Goal: Information Seeking & Learning: Learn about a topic

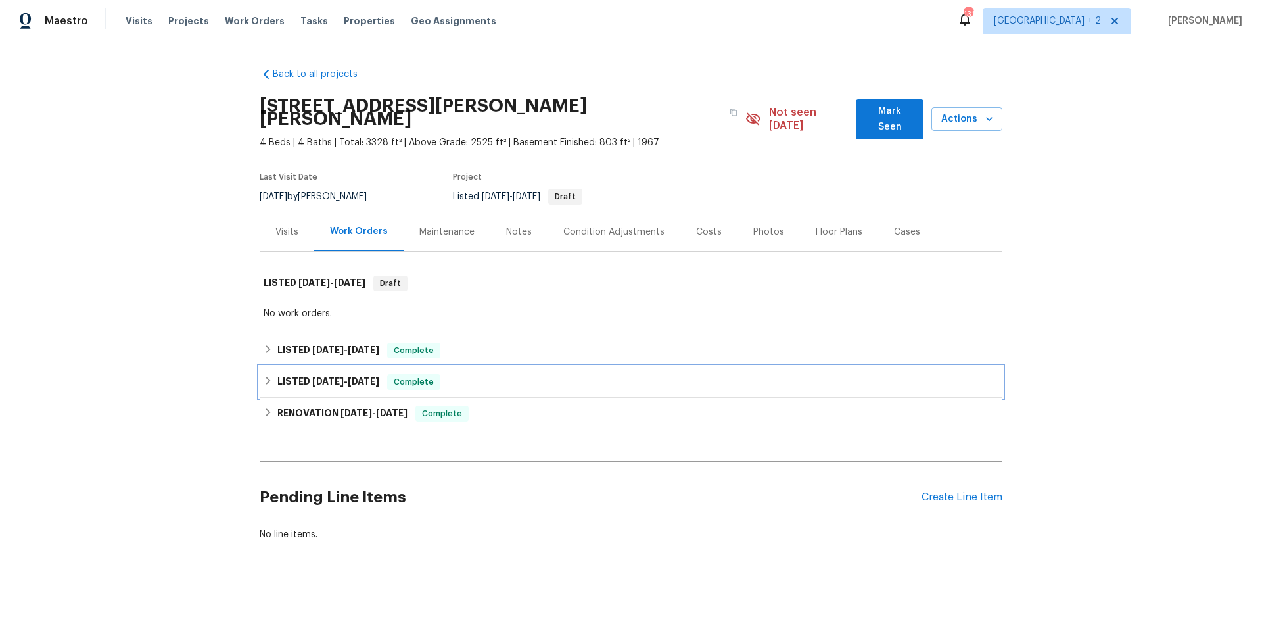
click at [275, 374] on div "LISTED [DATE] - [DATE] Complete" at bounding box center [631, 382] width 735 height 16
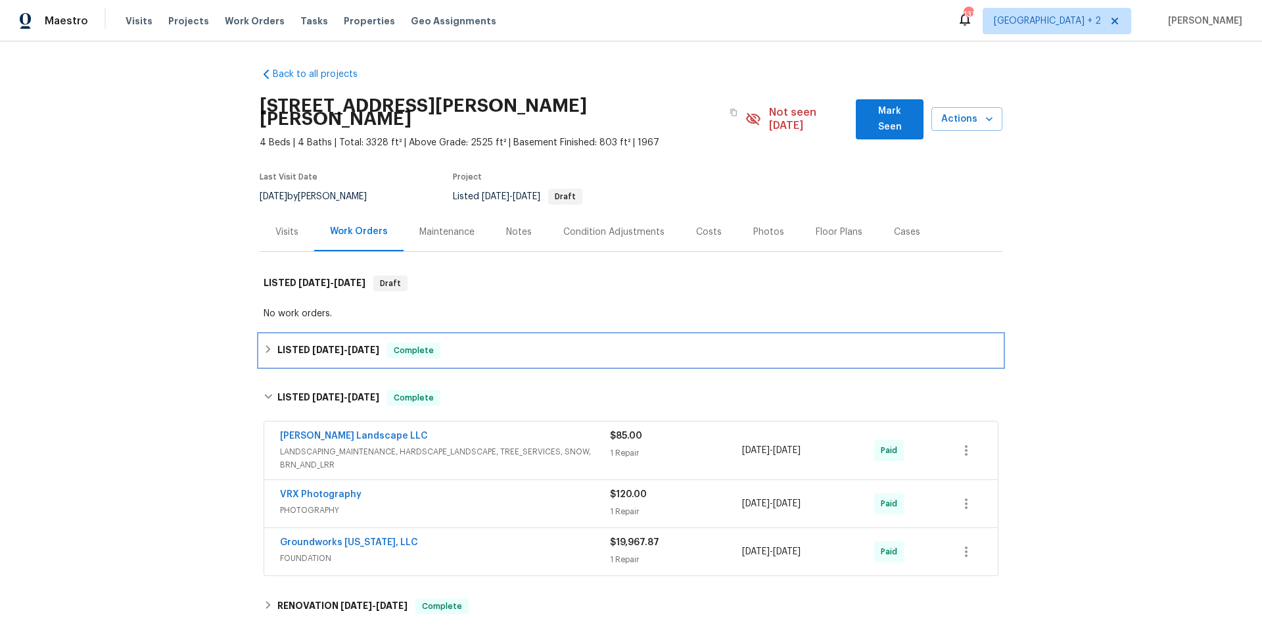
click at [274, 342] on div "LISTED 7/7/25 - 7/10/25 Complete" at bounding box center [631, 350] width 735 height 16
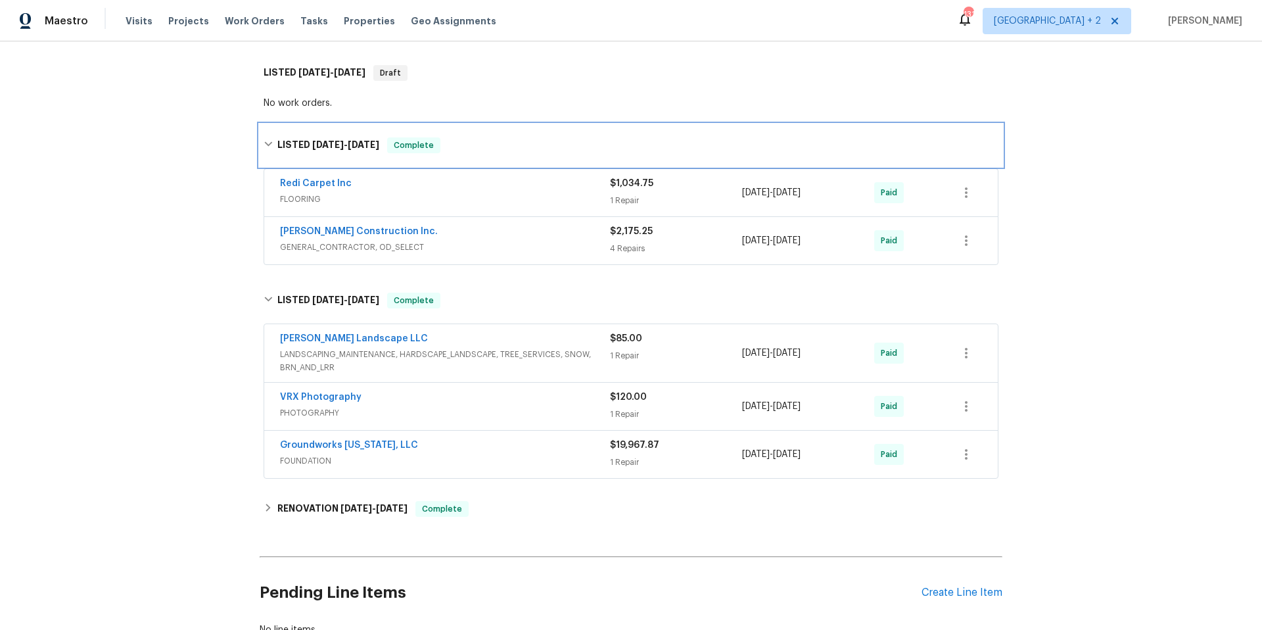
scroll to position [293, 0]
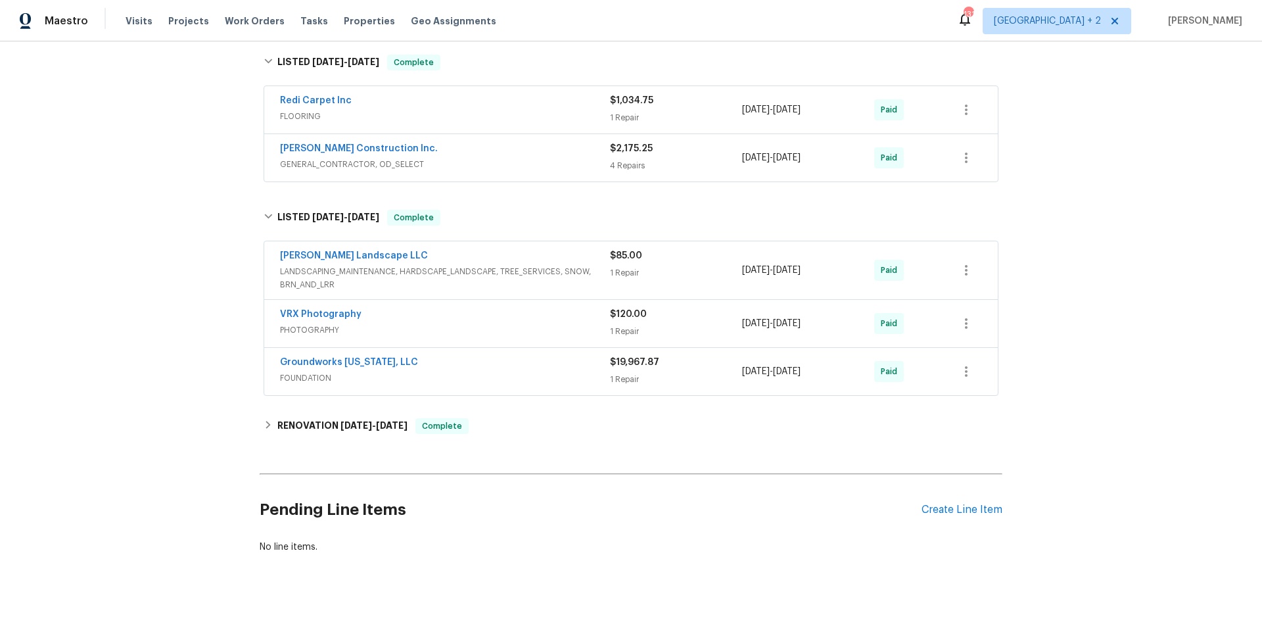
click at [628, 356] on div "$19,967.87" at bounding box center [676, 362] width 132 height 13
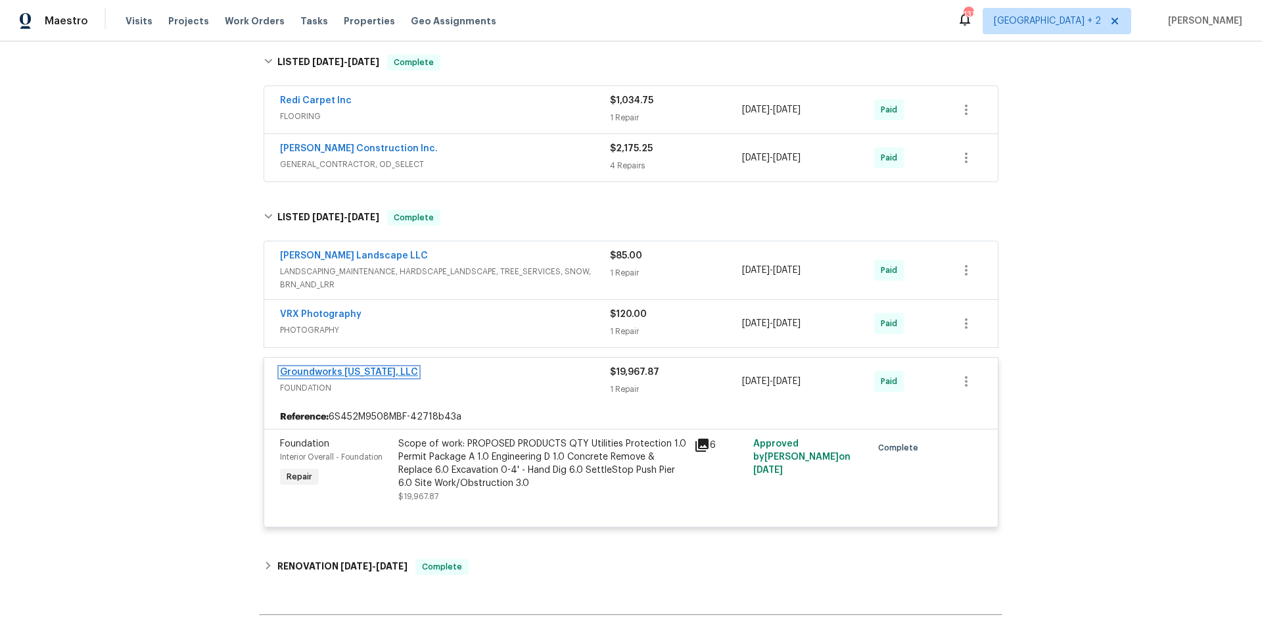
click at [384, 367] on link "Groundworks Colorado, LLC" at bounding box center [349, 371] width 138 height 9
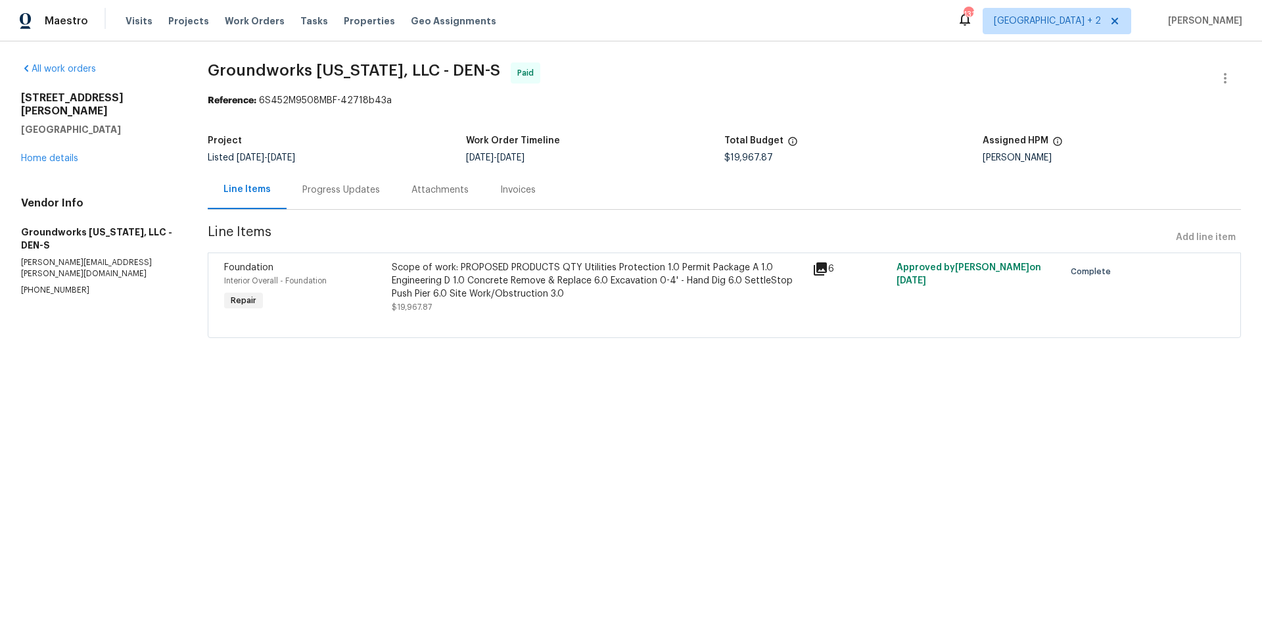
click at [540, 269] on div "Scope of work: PROPOSED PRODUCTS QTY Utilities Protection 1.0 Permit Package A …" at bounding box center [598, 280] width 412 height 39
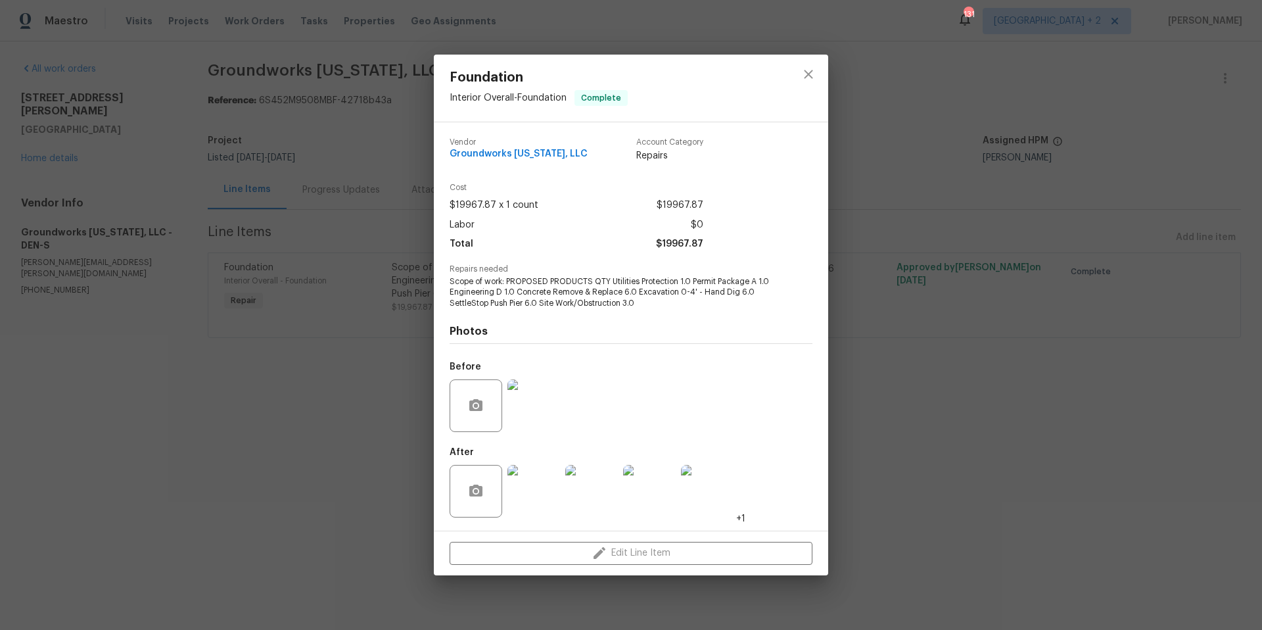
drag, startPoint x: 335, startPoint y: 371, endPoint x: 333, endPoint y: 274, distance: 96.6
click at [335, 369] on div "Foundation Interior Overall - Foundation Complete Vendor Groundworks Colorado, …" at bounding box center [631, 315] width 1262 height 630
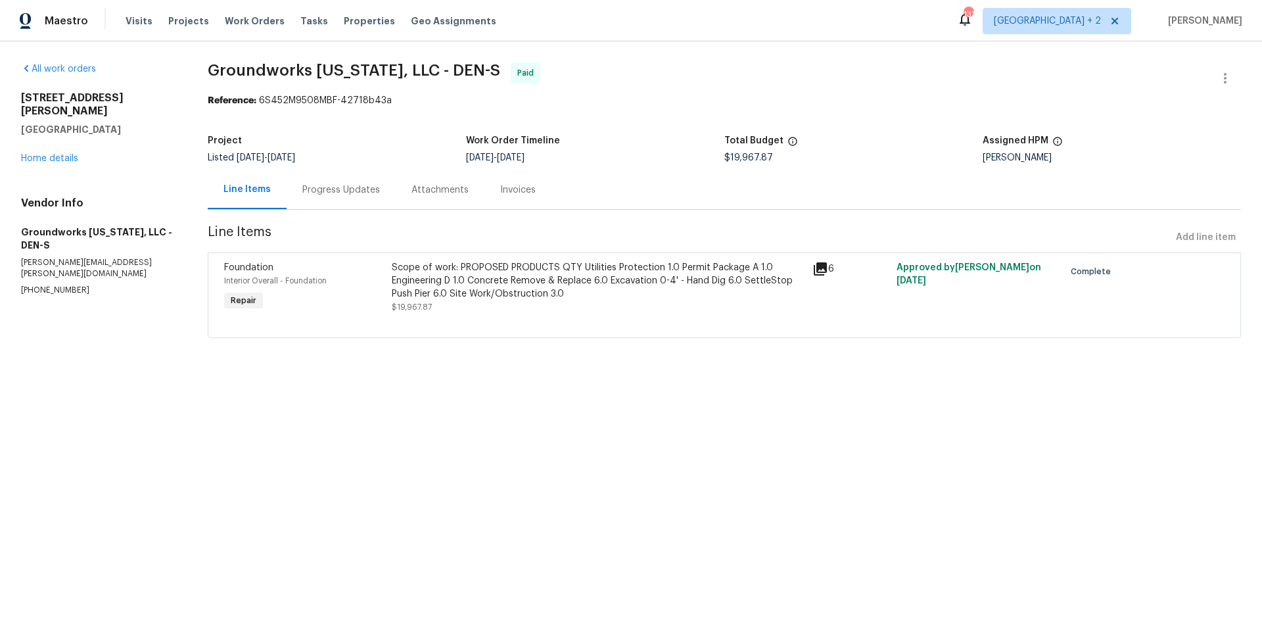
click at [331, 194] on div "Progress Updates" at bounding box center [341, 189] width 78 height 13
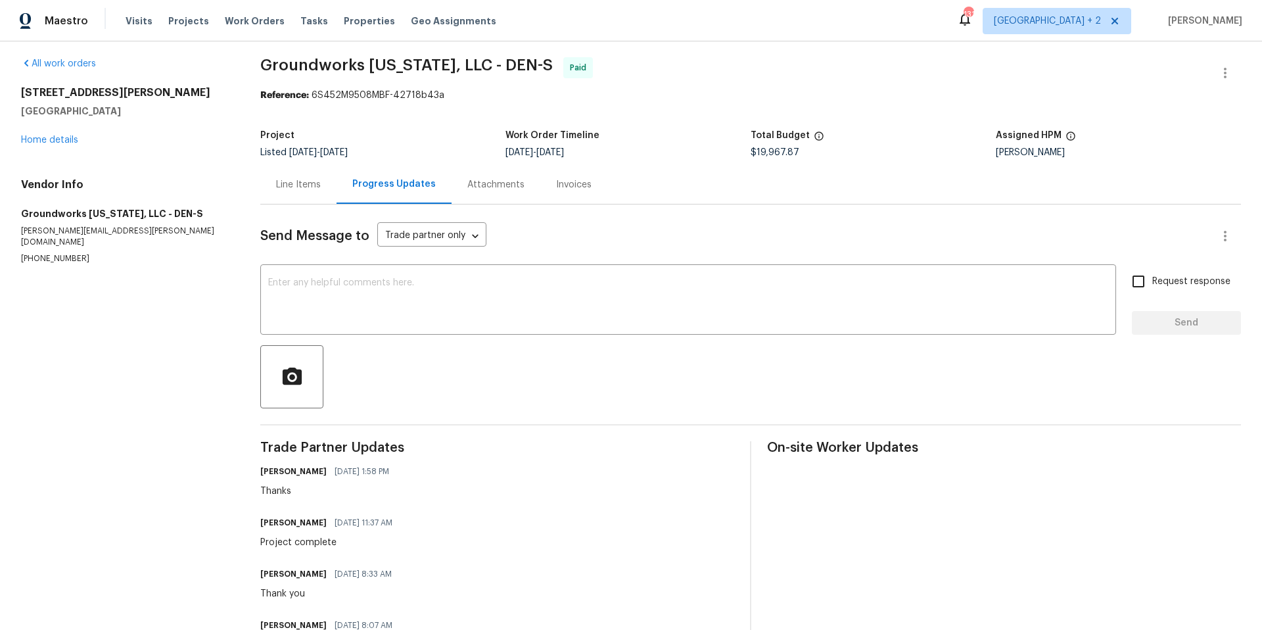
scroll to position [6, 0]
click at [305, 191] on div "Line Items" at bounding box center [298, 183] width 45 height 13
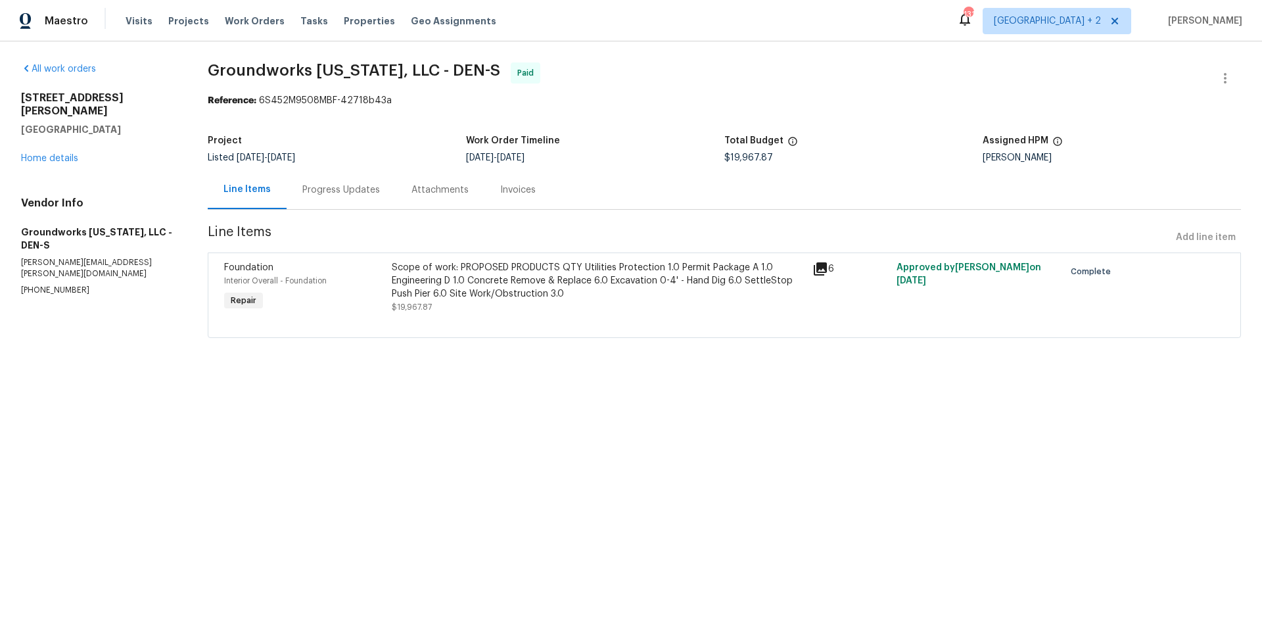
click at [541, 292] on div "Scope of work: PROPOSED PRODUCTS QTY Utilities Protection 1.0 Permit Package A …" at bounding box center [598, 280] width 412 height 39
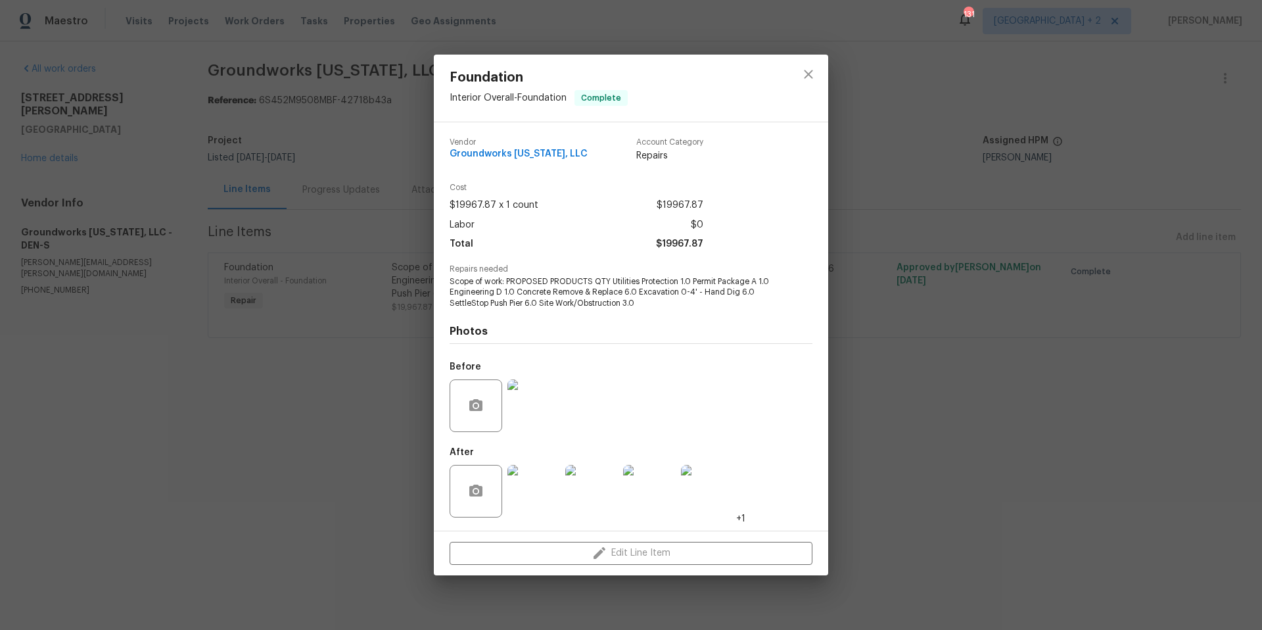
click at [534, 477] on img at bounding box center [533, 491] width 53 height 53
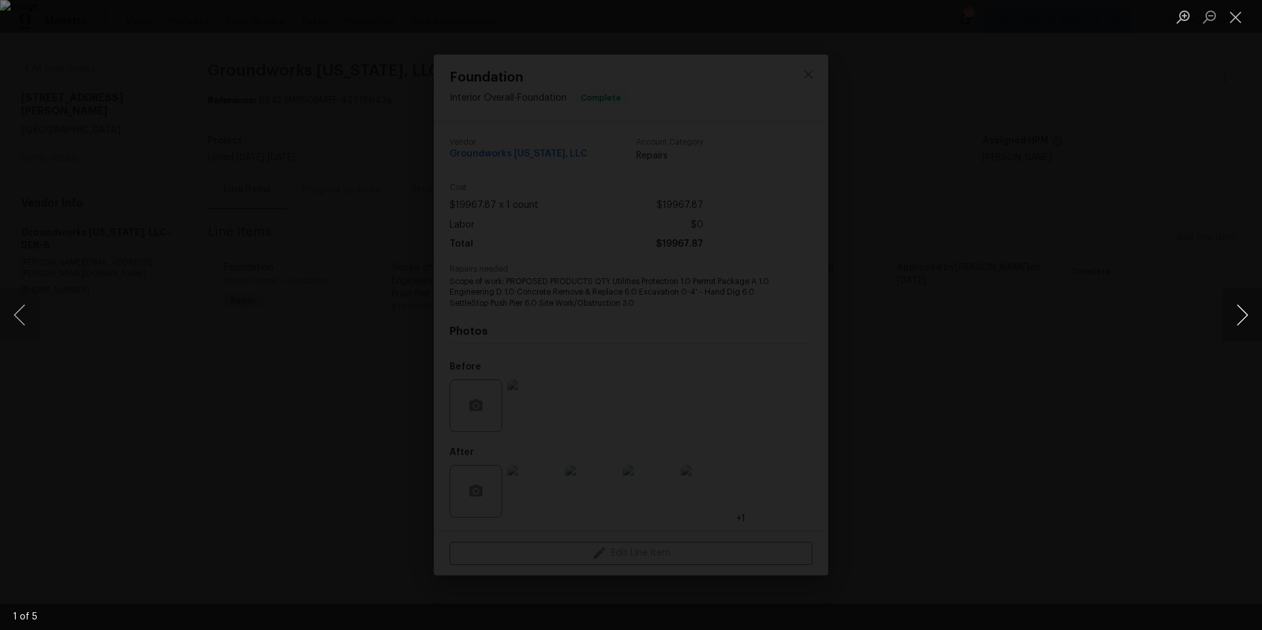
click at [1243, 310] on button "Next image" at bounding box center [1242, 315] width 39 height 53
click at [1239, 14] on button "Close lightbox" at bounding box center [1236, 16] width 26 height 23
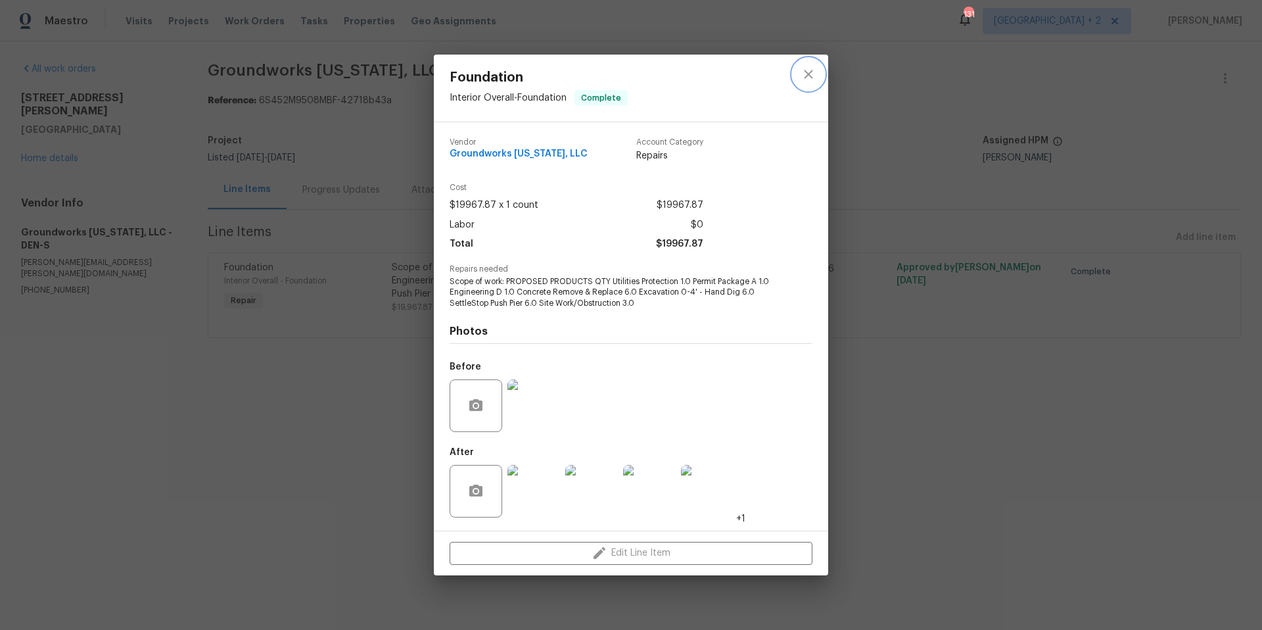
click at [809, 72] on icon "close" at bounding box center [809, 74] width 16 height 16
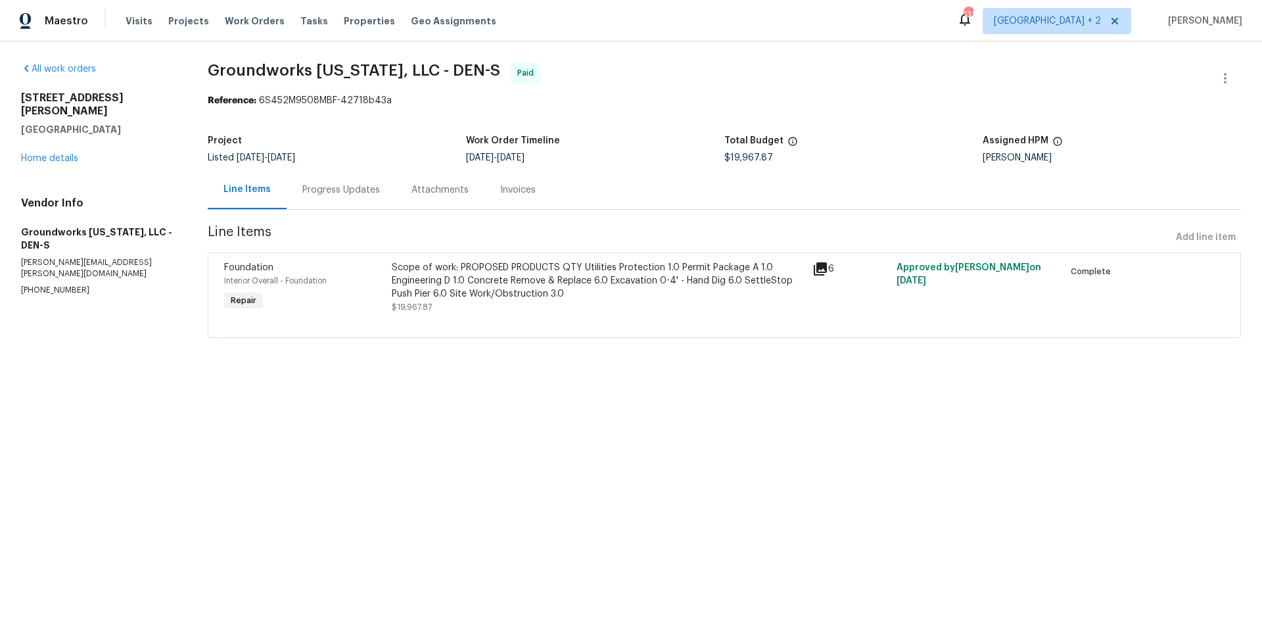
click at [357, 194] on div "Progress Updates" at bounding box center [341, 189] width 78 height 13
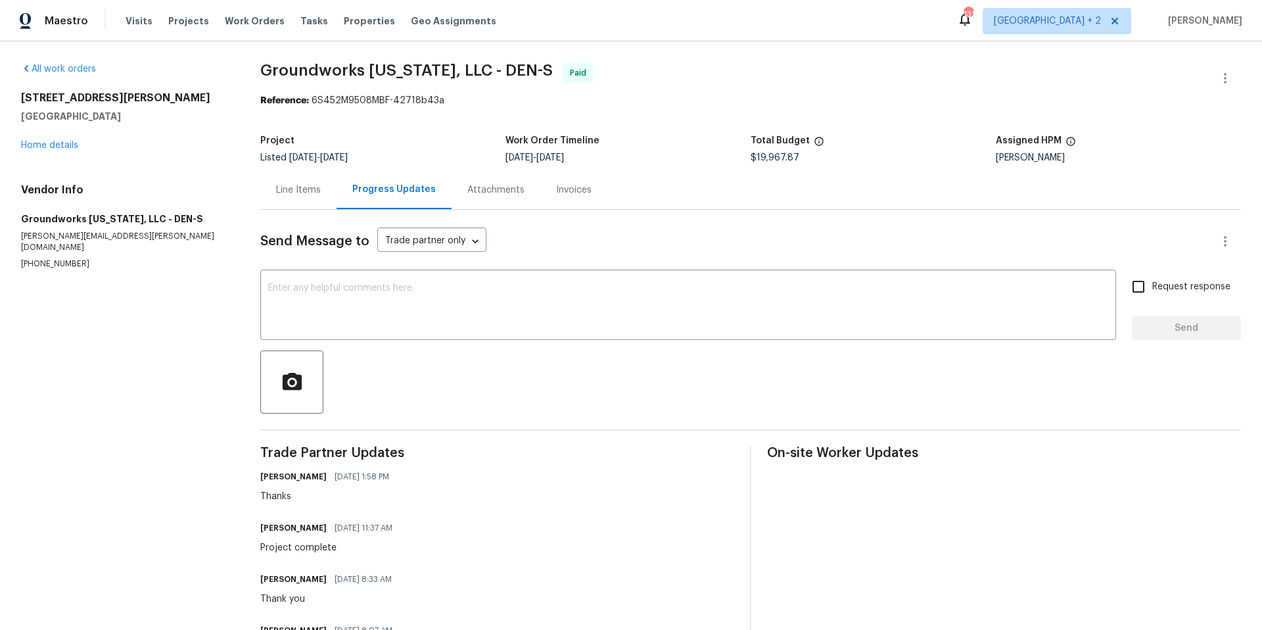
click at [302, 197] on div "Line Items" at bounding box center [298, 189] width 45 height 13
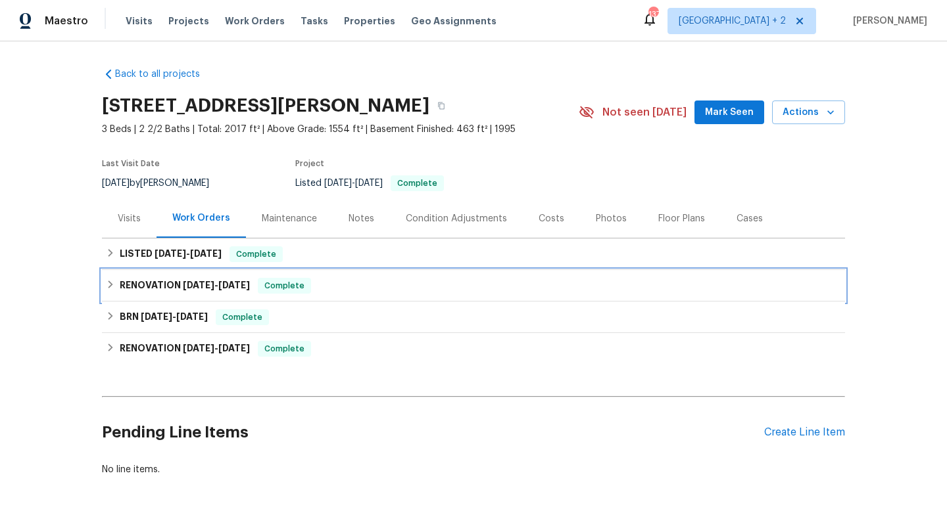
click at [118, 287] on div "RENOVATION [DATE] - [DATE] Complete" at bounding box center [473, 286] width 735 height 16
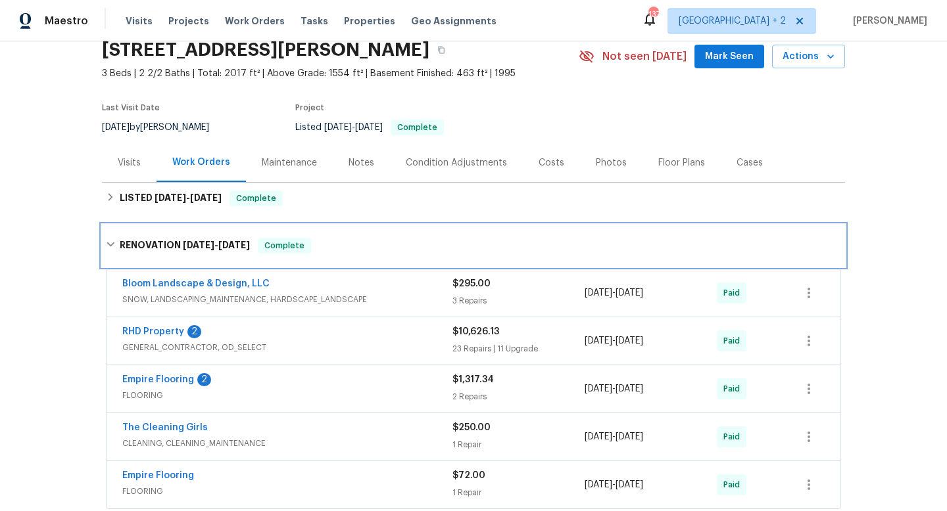
scroll to position [74, 0]
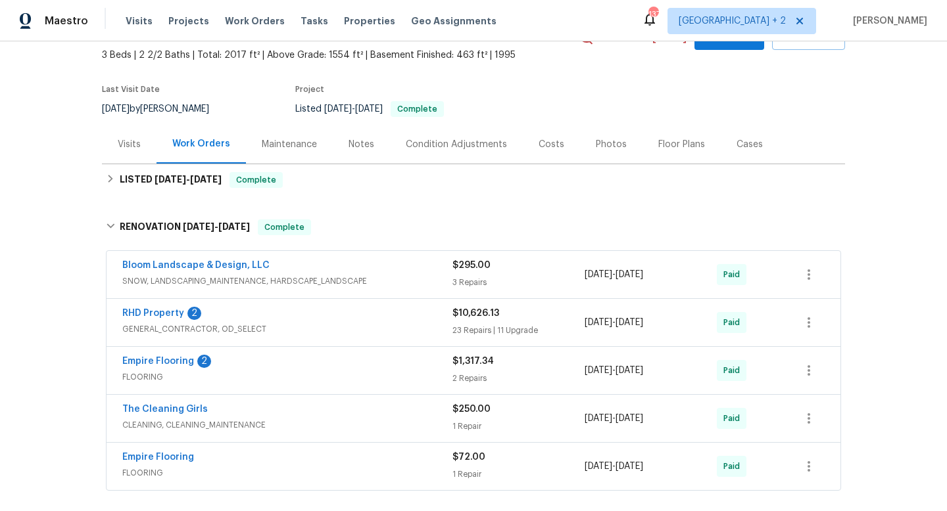
click at [475, 369] on div "$1,317.34 2 Repairs" at bounding box center [518, 371] width 132 height 32
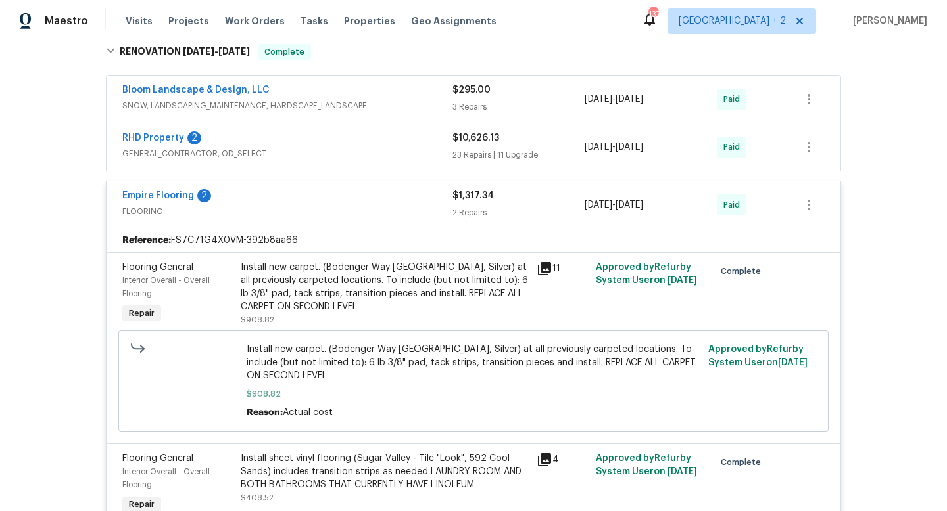
scroll to position [168, 0]
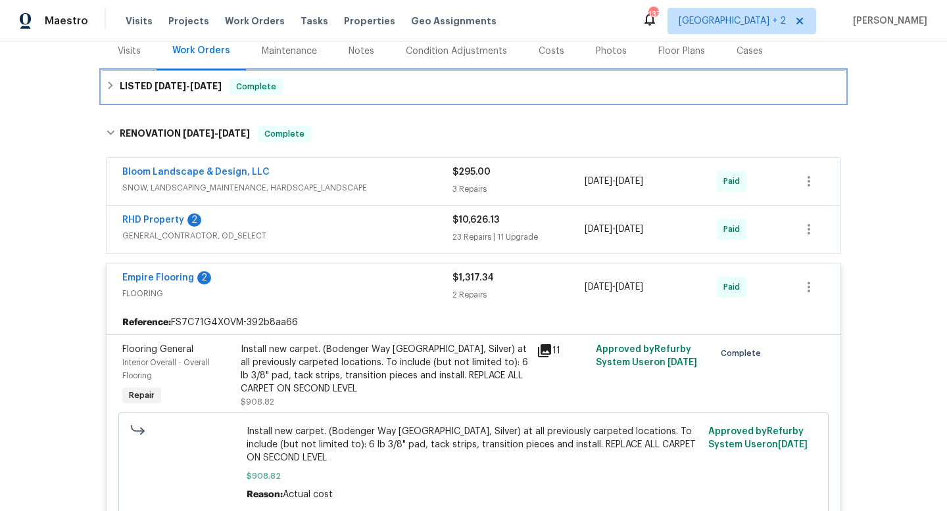
click at [115, 82] on div "LISTED 7/10/25 - 7/21/25 Complete" at bounding box center [473, 87] width 735 height 16
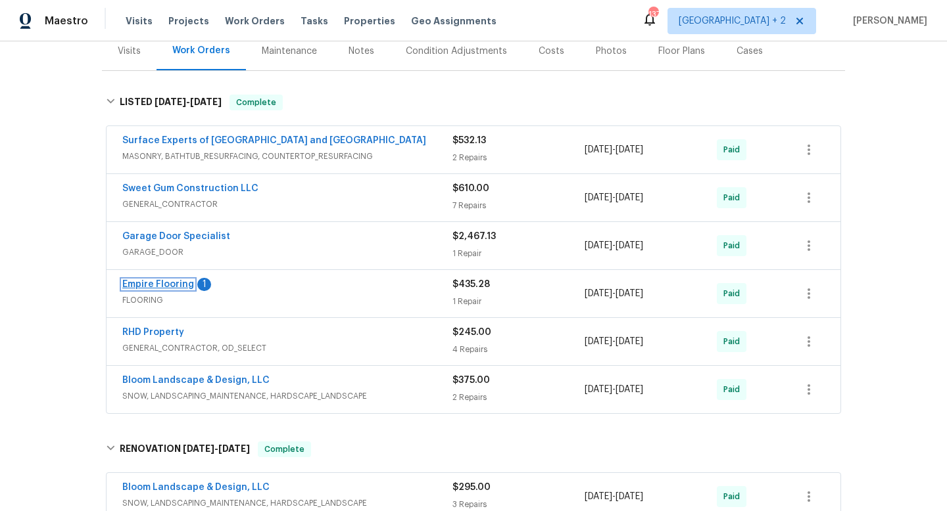
click at [164, 288] on link "Empire Flooring" at bounding box center [158, 284] width 72 height 9
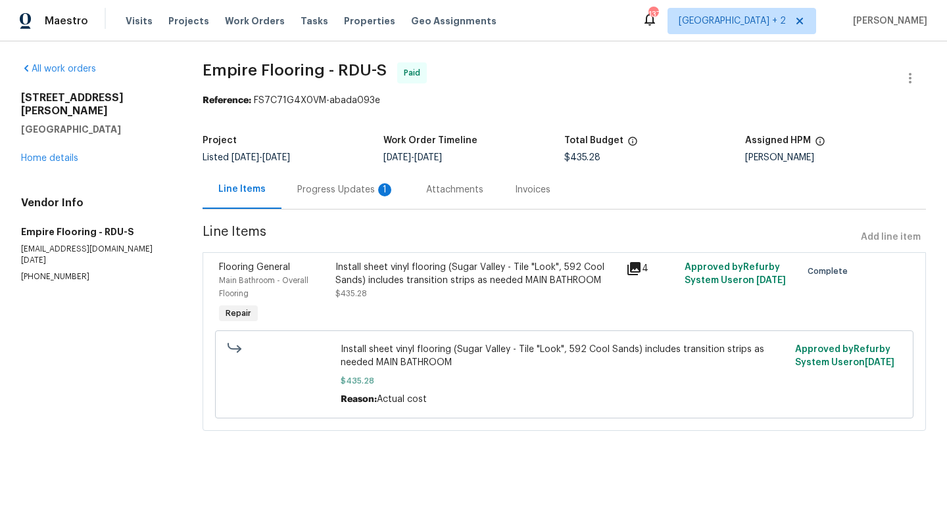
click at [421, 293] on div "Install sheet vinyl flooring (Sugar Valley - Tile "Look", 592 Cool Sands) inclu…" at bounding box center [476, 280] width 283 height 39
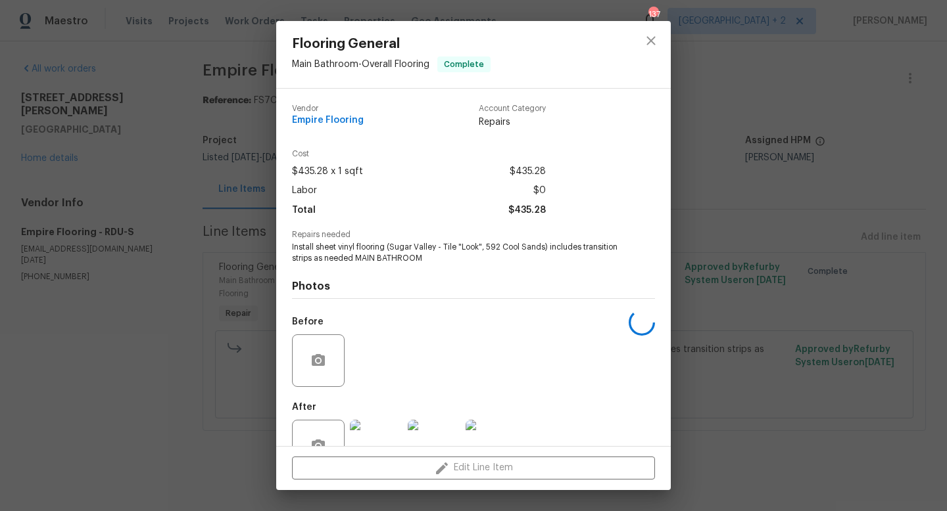
scroll to position [39, 0]
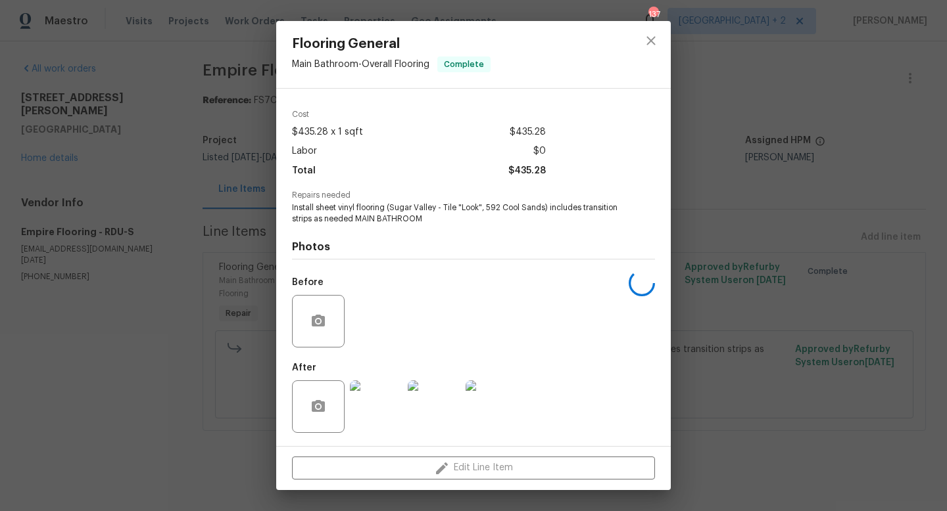
click at [372, 409] on img at bounding box center [376, 407] width 53 height 53
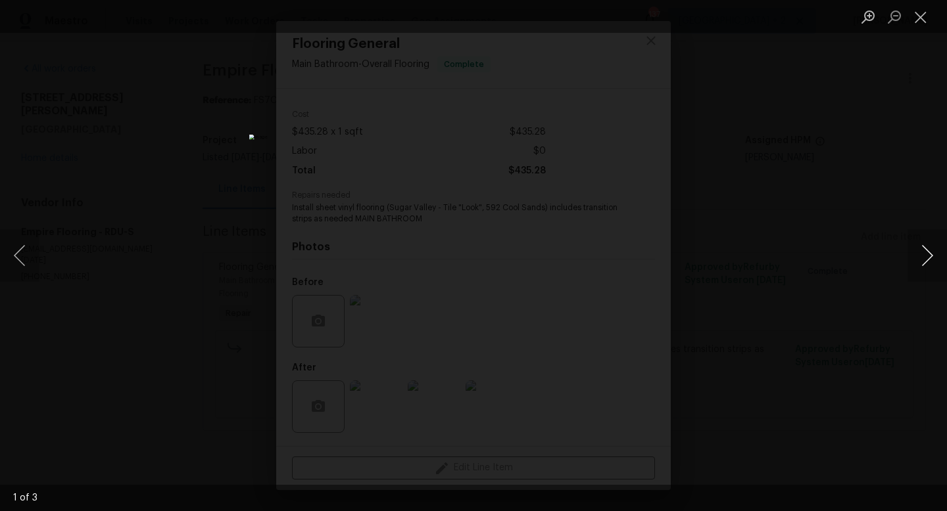
click at [931, 250] on button "Next image" at bounding box center [926, 255] width 39 height 53
click at [926, 20] on button "Close lightbox" at bounding box center [920, 16] width 26 height 23
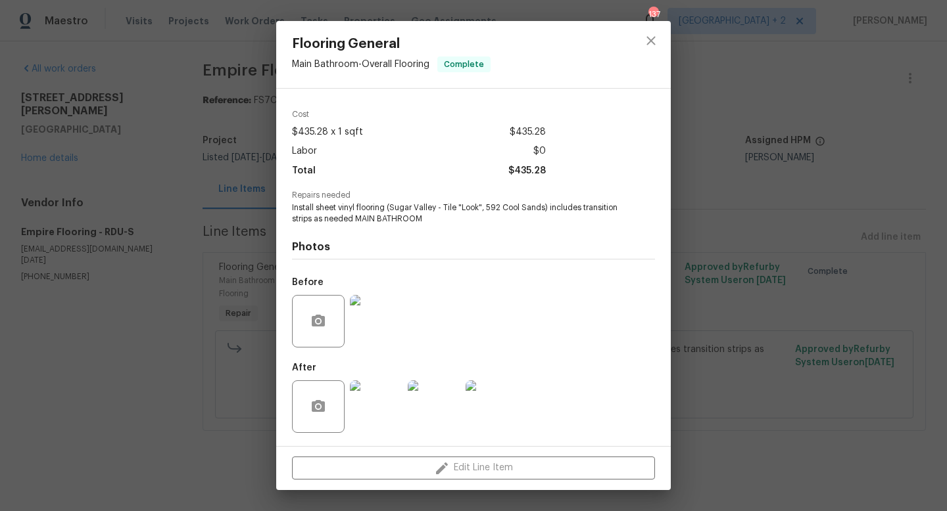
click at [755, 92] on div "Flooring General Main Bathroom - Overall Flooring Complete Vendor Empire Floori…" at bounding box center [473, 255] width 947 height 511
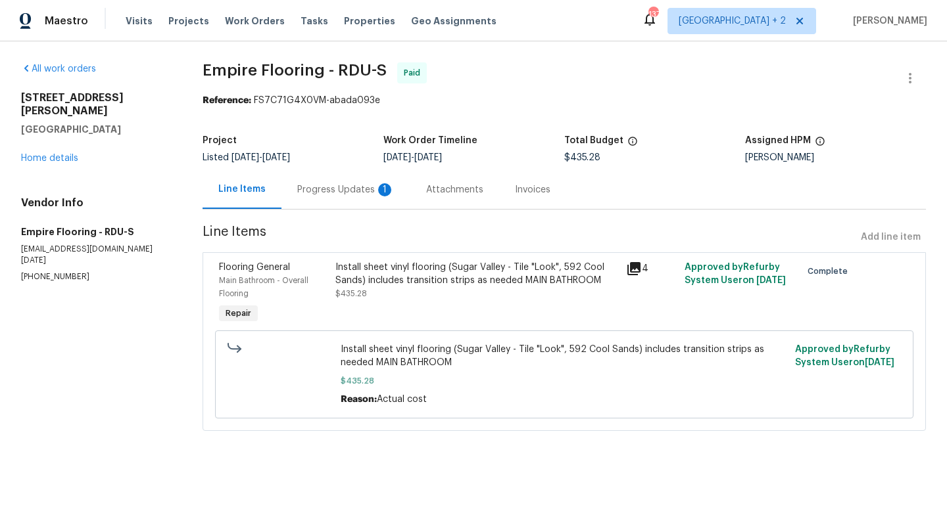
click at [345, 193] on div "Progress Updates 1" at bounding box center [345, 189] width 97 height 13
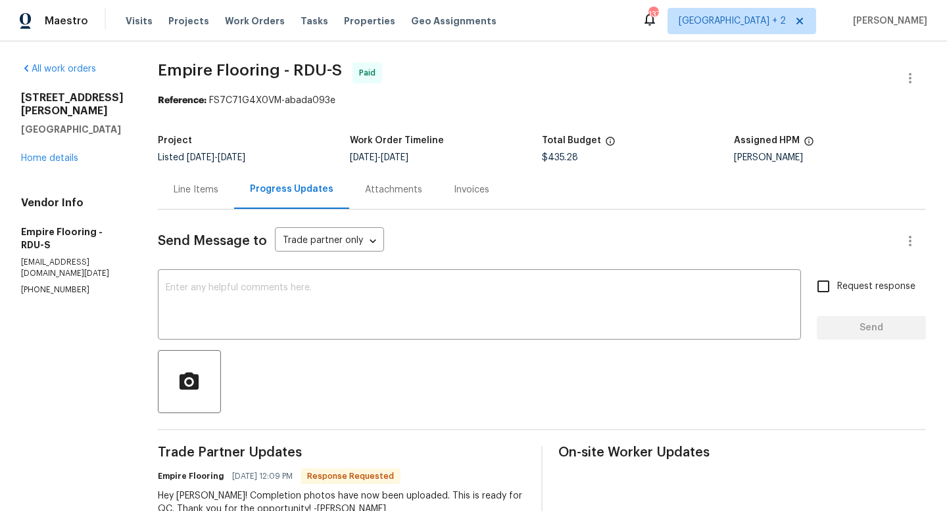
click at [195, 187] on div "Line Items" at bounding box center [196, 189] width 45 height 13
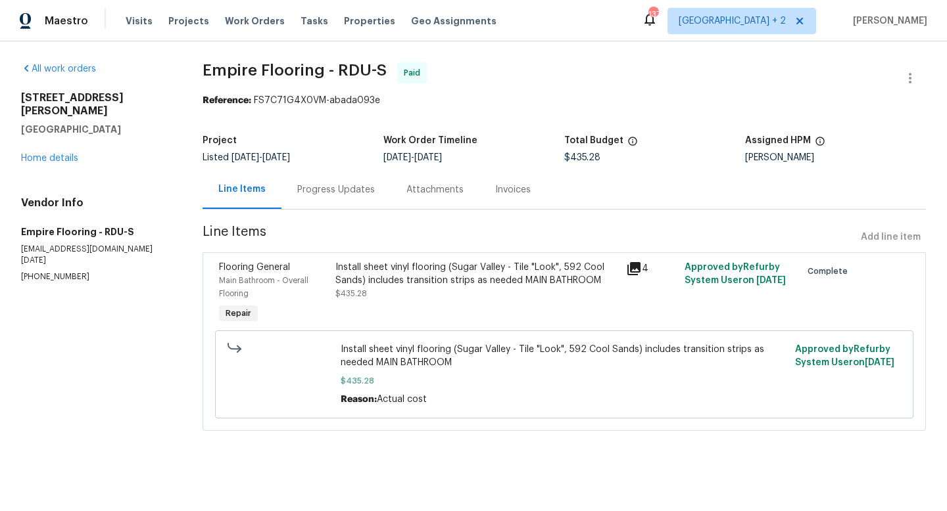
click at [391, 282] on div "Install sheet vinyl flooring (Sugar Valley - Tile "Look", 592 Cool Sands) inclu…" at bounding box center [476, 274] width 283 height 26
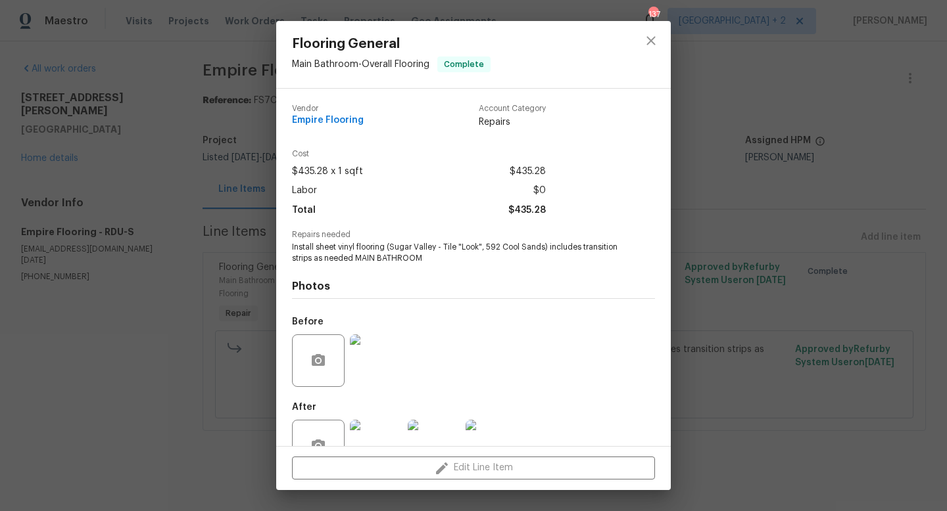
click at [387, 371] on img at bounding box center [376, 361] width 53 height 53
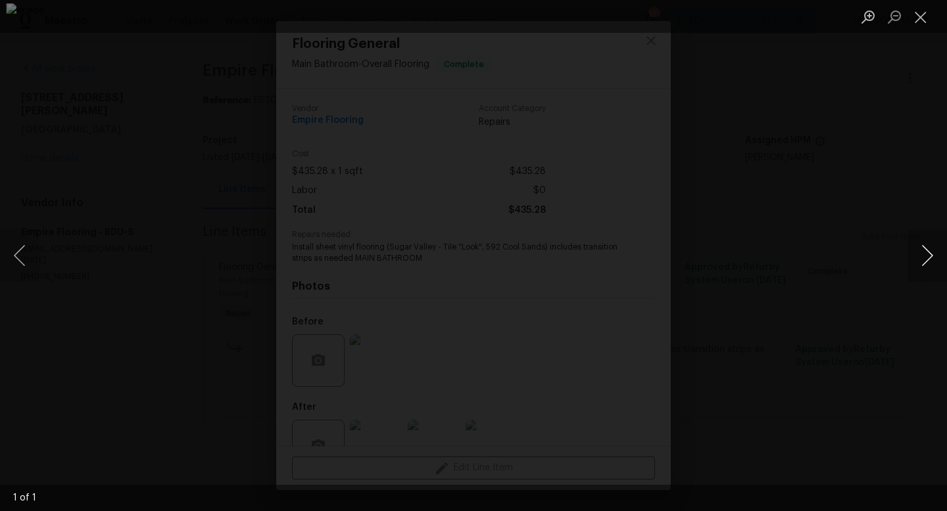
click at [925, 258] on button "Next image" at bounding box center [926, 255] width 39 height 53
click at [918, 21] on button "Close lightbox" at bounding box center [920, 16] width 26 height 23
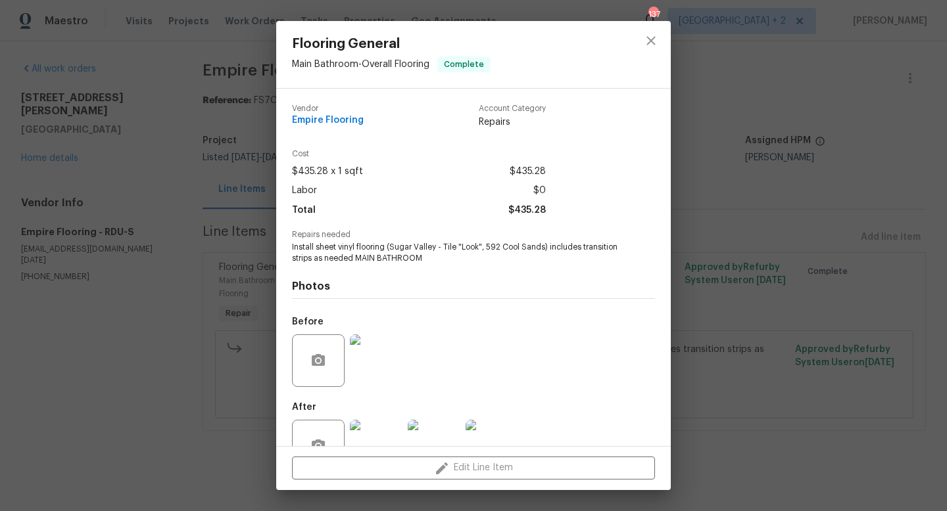
click at [394, 431] on img at bounding box center [376, 446] width 53 height 53
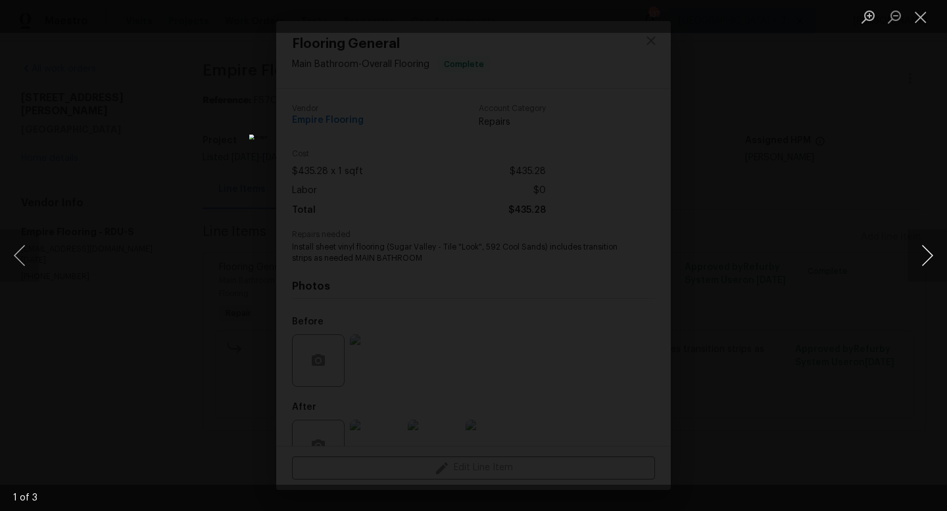
click at [945, 251] on button "Next image" at bounding box center [926, 255] width 39 height 53
click at [917, 22] on button "Close lightbox" at bounding box center [920, 16] width 26 height 23
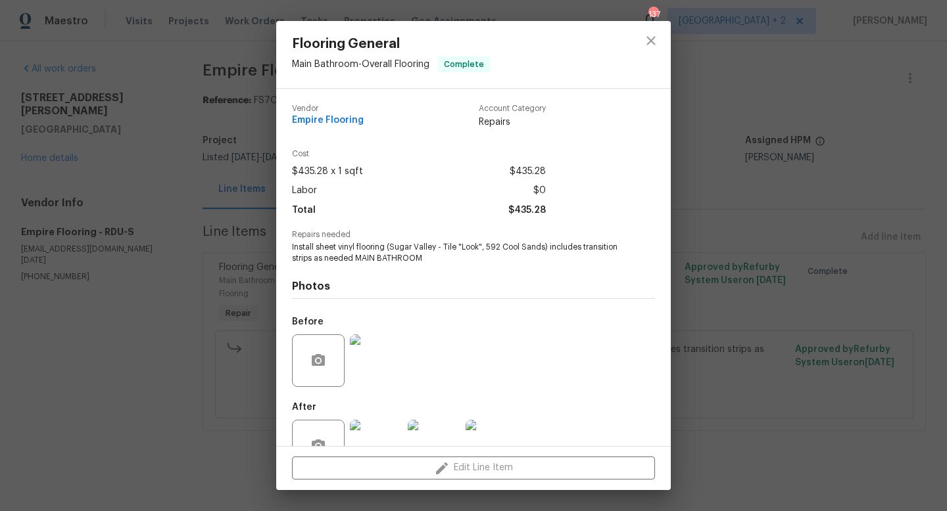
click at [387, 385] on img at bounding box center [376, 361] width 53 height 53
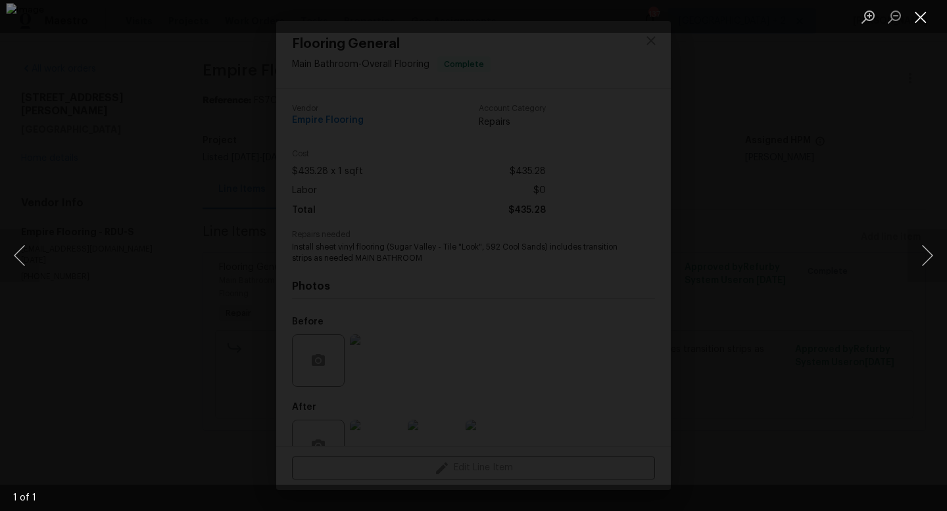
click at [920, 17] on button "Close lightbox" at bounding box center [920, 16] width 26 height 23
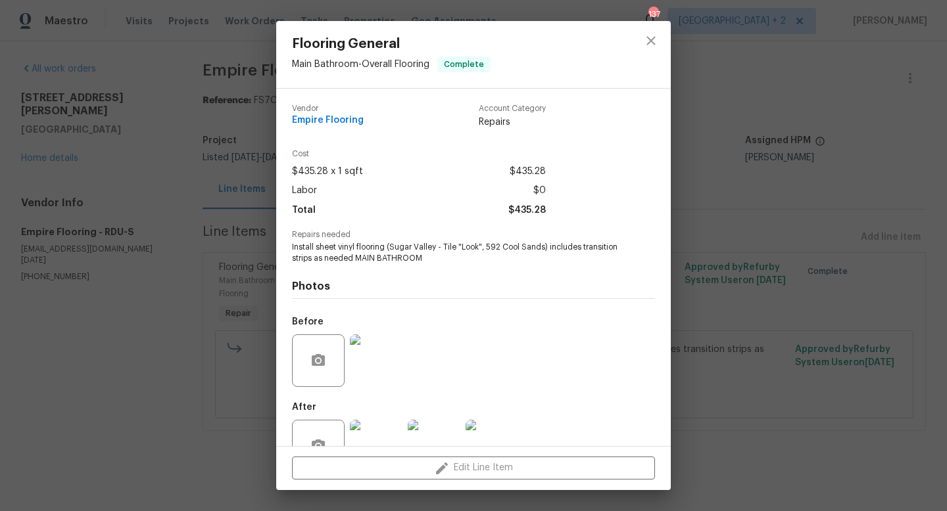
scroll to position [39, 0]
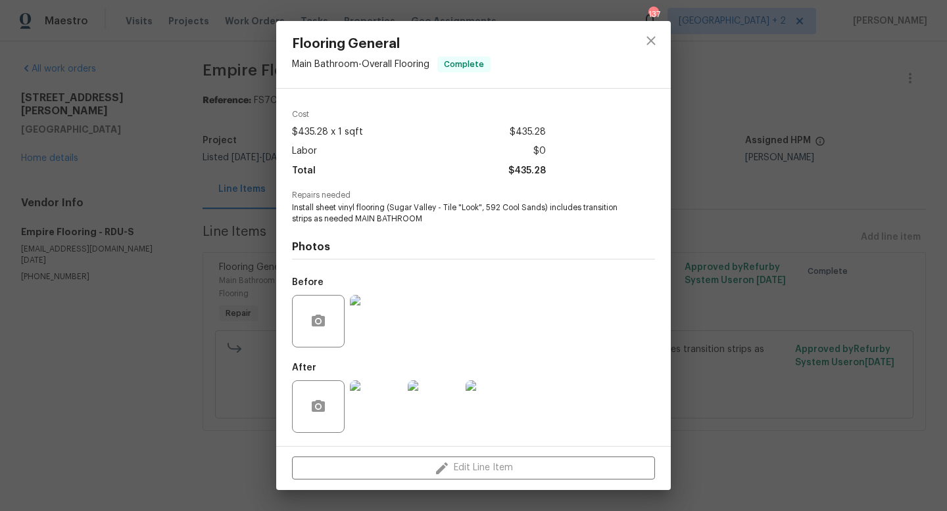
click at [495, 414] on img at bounding box center [491, 407] width 53 height 53
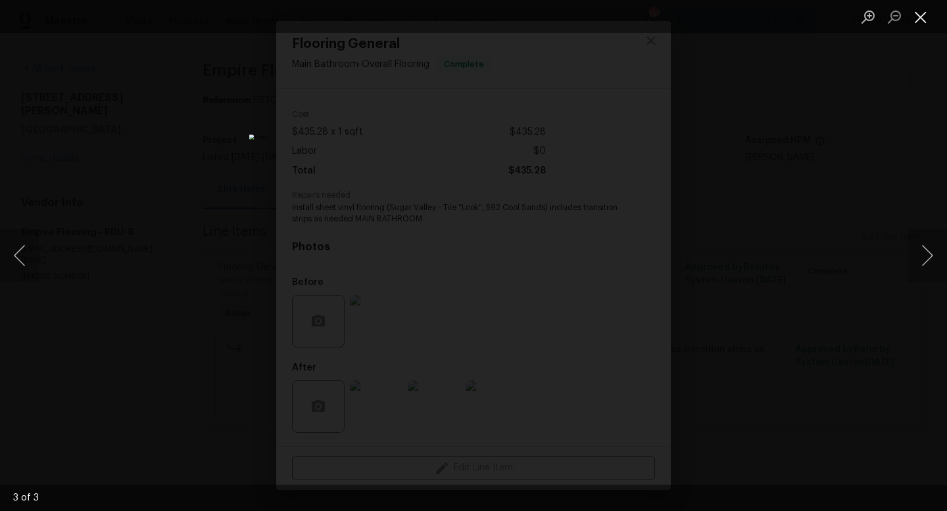
click at [920, 17] on button "Close lightbox" at bounding box center [920, 16] width 26 height 23
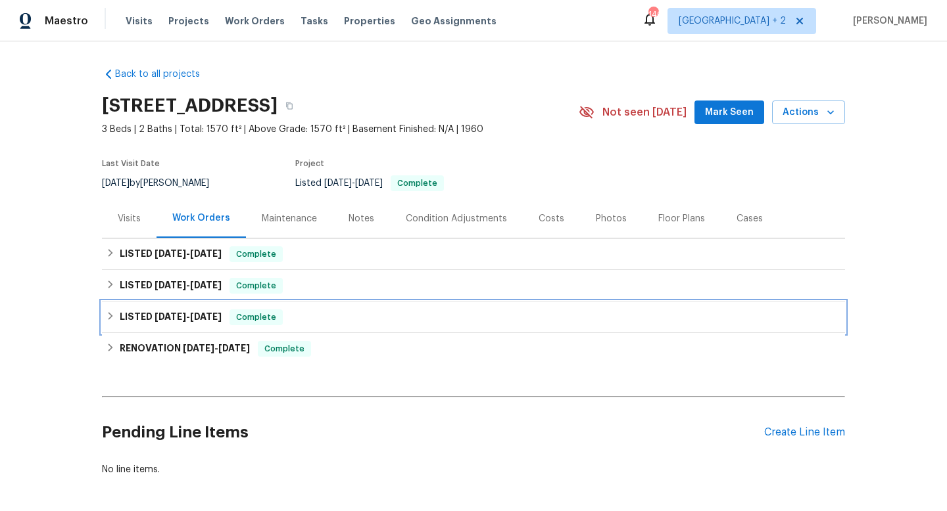
click at [109, 319] on icon at bounding box center [110, 316] width 5 height 8
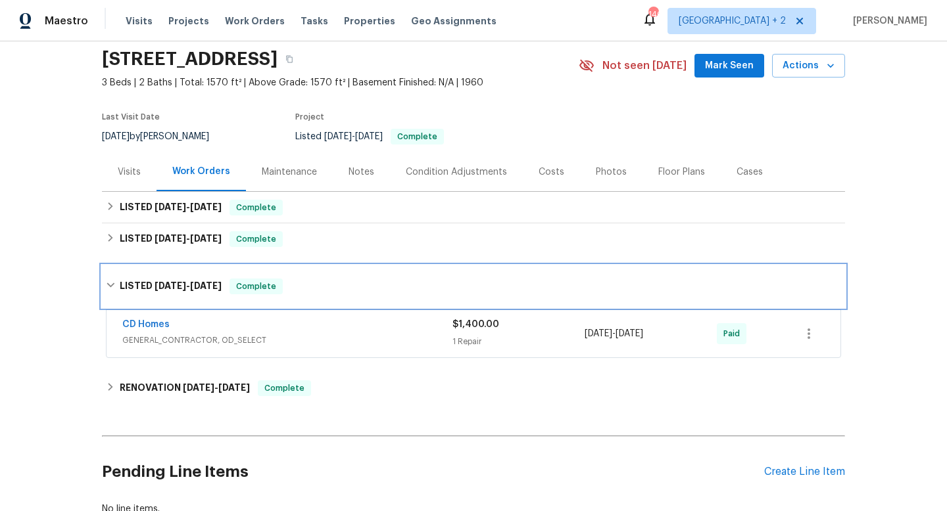
scroll to position [64, 0]
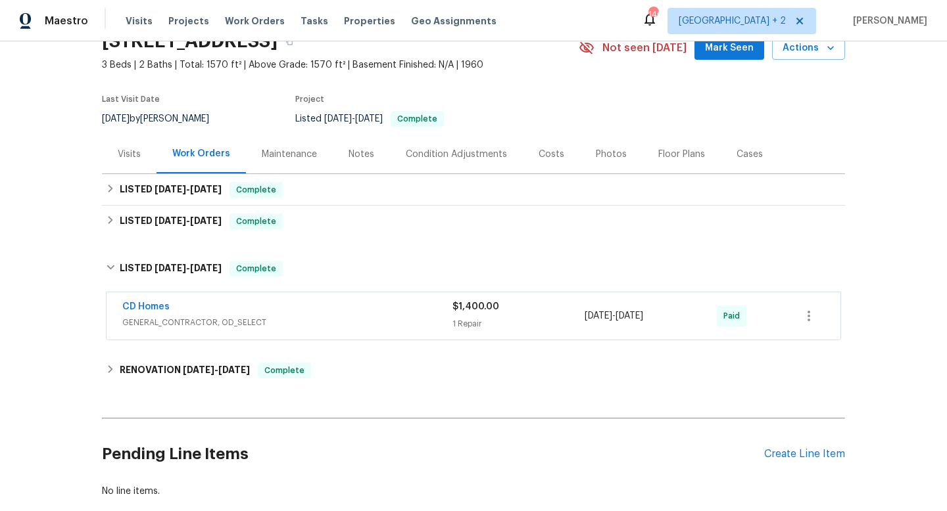
click at [472, 315] on div "$1,400.00 1 Repair" at bounding box center [518, 316] width 132 height 32
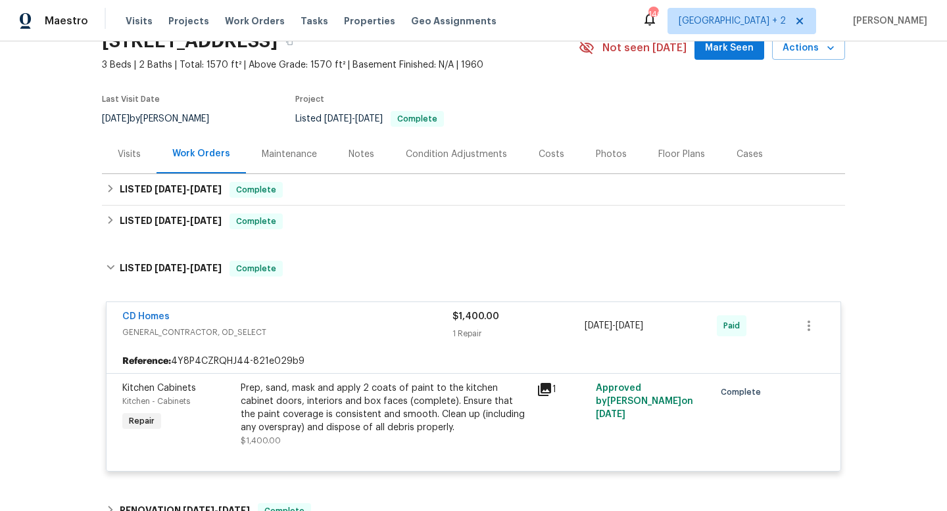
click at [372, 396] on div "Prep, sand, mask and apply 2 coats of paint to the kitchen cabinet doors, inter…" at bounding box center [385, 408] width 288 height 53
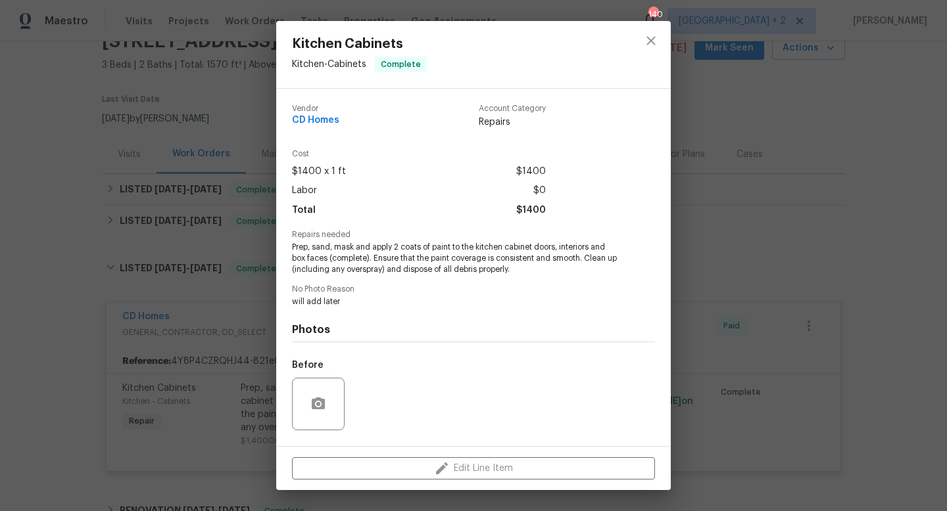
scroll to position [83, 0]
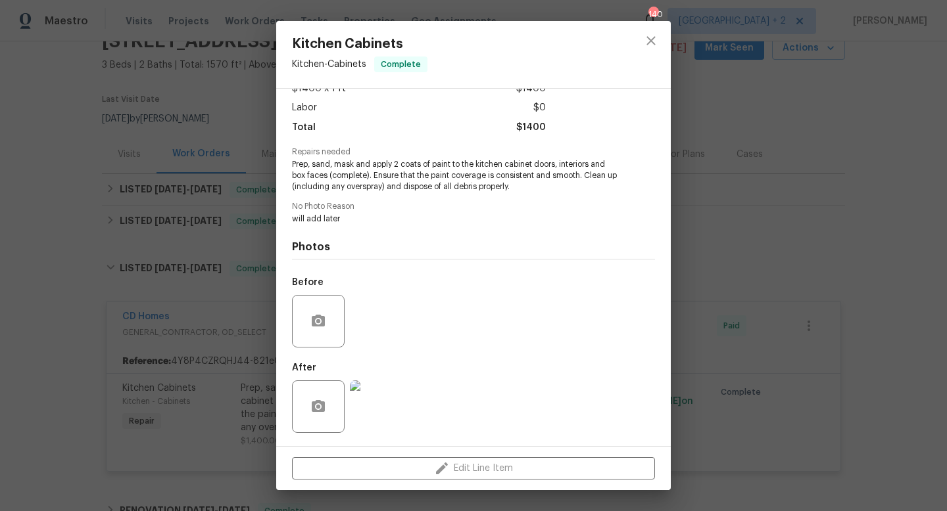
click at [377, 410] on img at bounding box center [376, 407] width 53 height 53
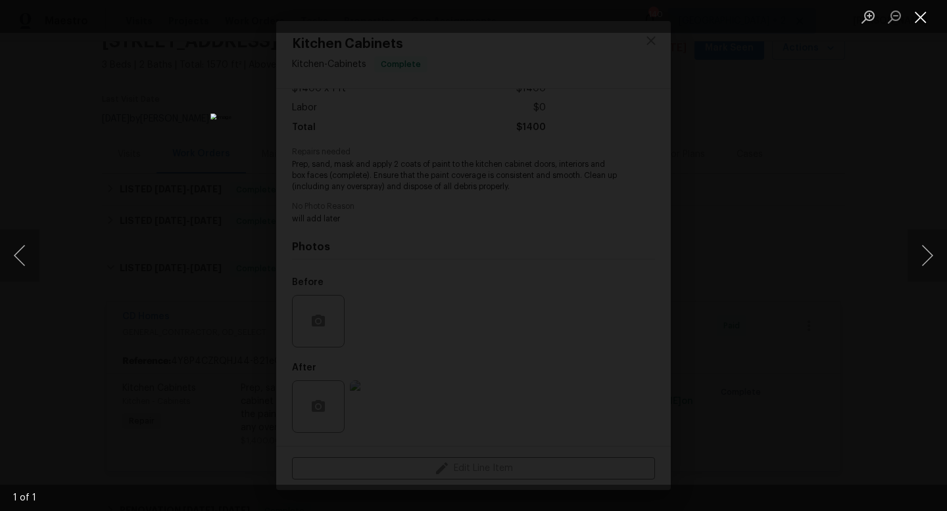
click at [919, 15] on button "Close lightbox" at bounding box center [920, 16] width 26 height 23
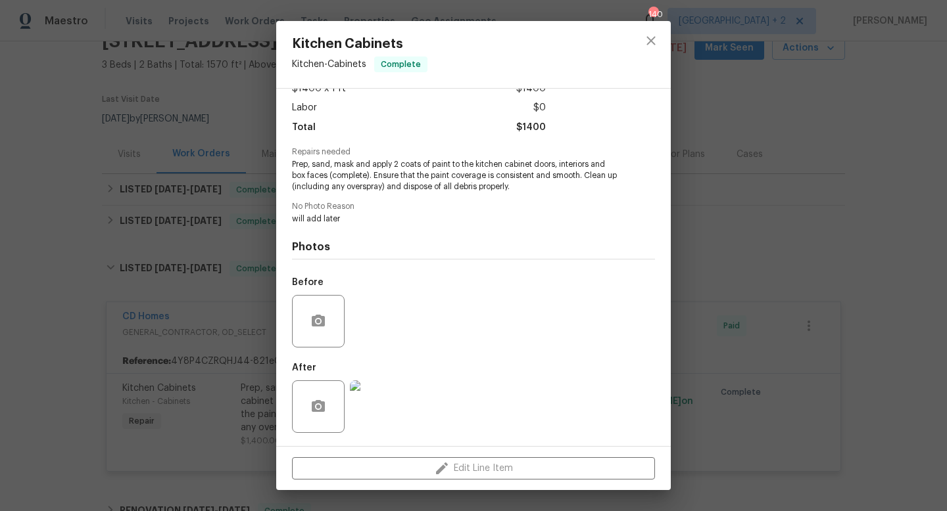
click at [771, 149] on div "Kitchen Cabinets Kitchen - Cabinets Complete Vendor CD Homes Account Category R…" at bounding box center [473, 255] width 947 height 511
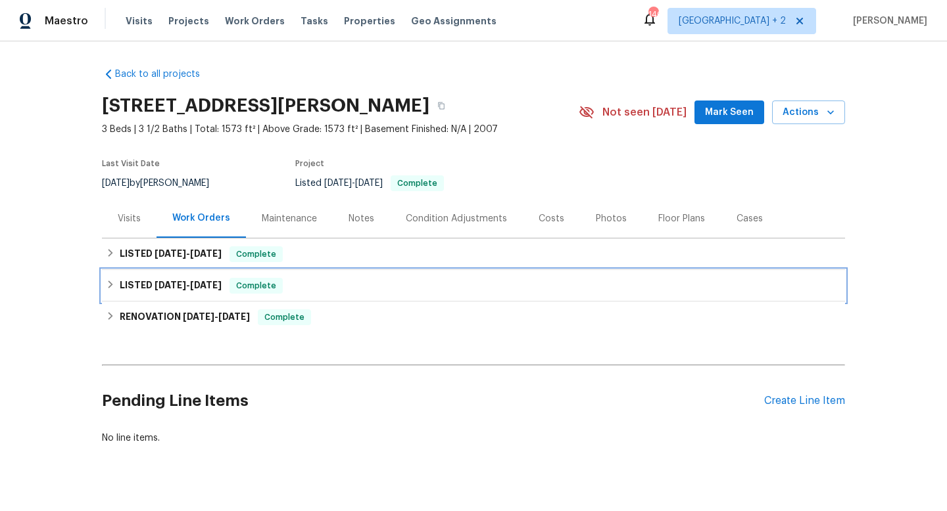
click at [112, 282] on icon at bounding box center [110, 284] width 9 height 9
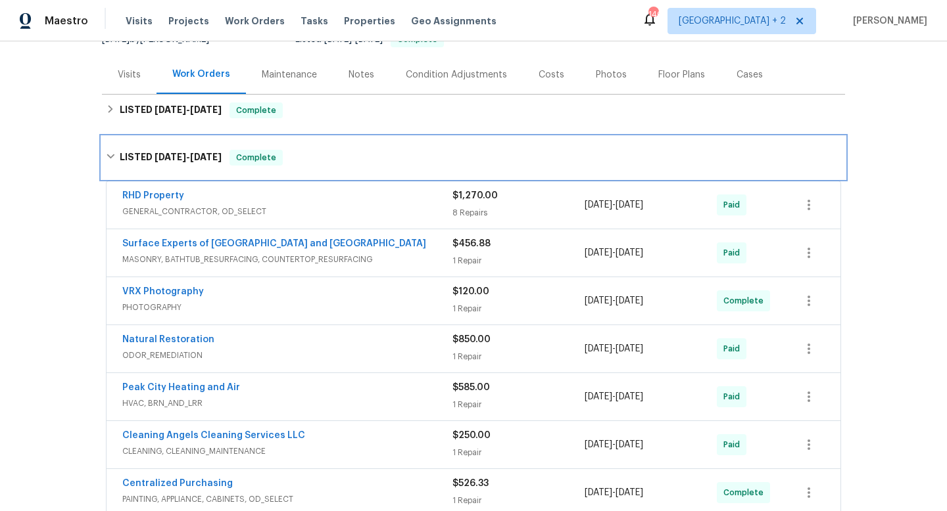
scroll to position [146, 0]
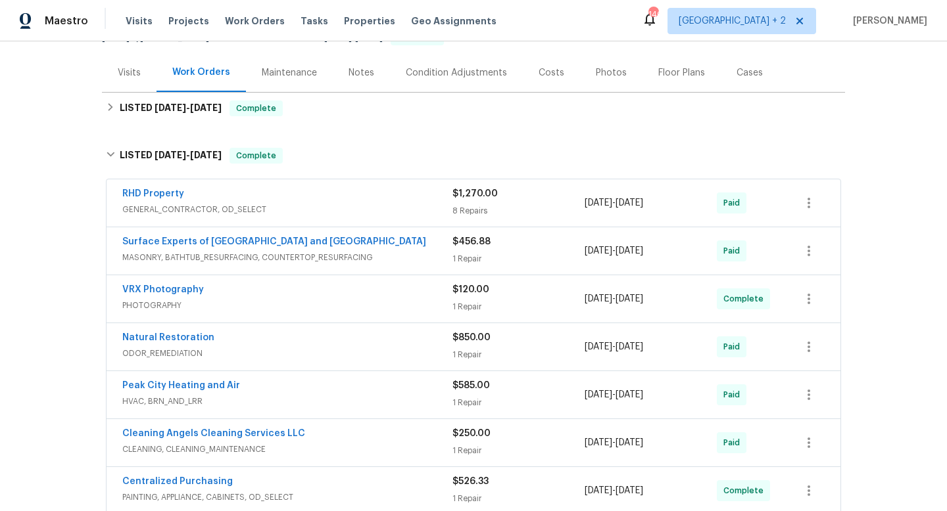
click at [483, 206] on div "8 Repairs" at bounding box center [518, 210] width 132 height 13
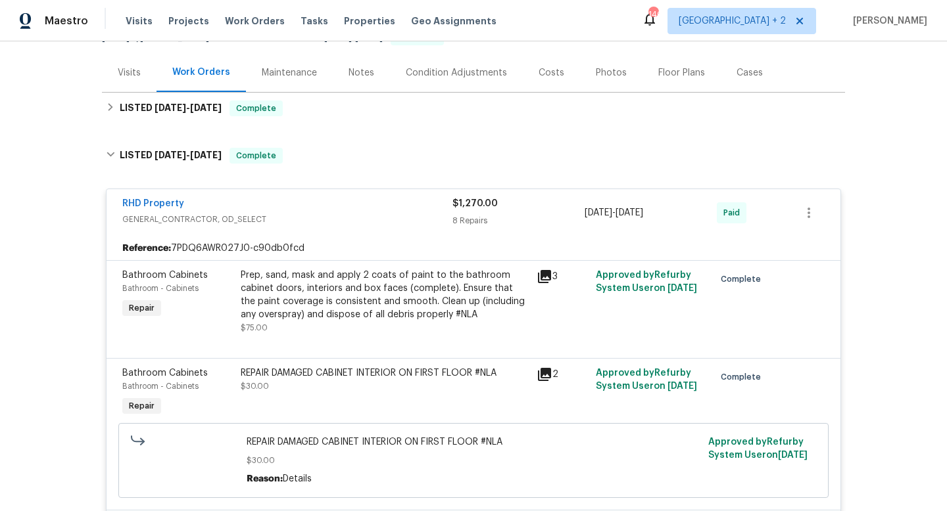
click at [359, 300] on div "Prep, sand, mask and apply 2 coats of paint to the bathroom cabinet doors, inte…" at bounding box center [385, 295] width 288 height 53
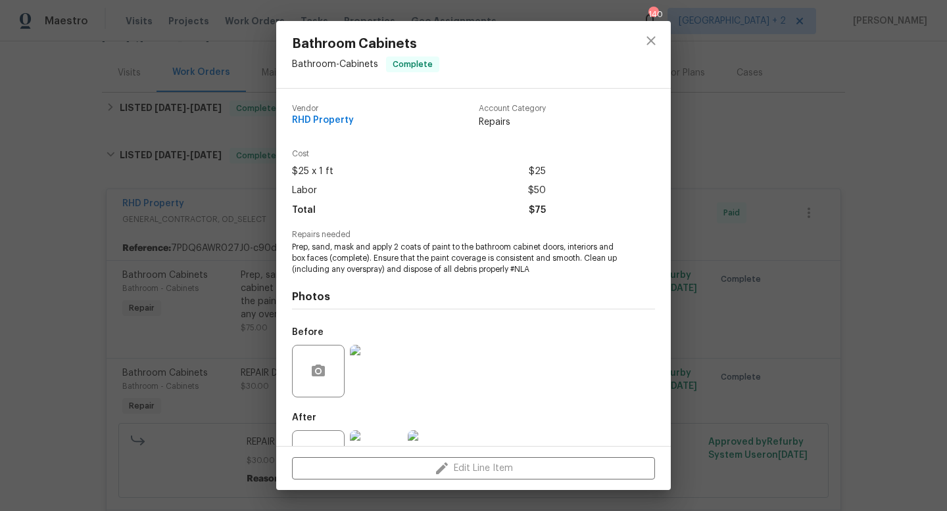
scroll to position [50, 0]
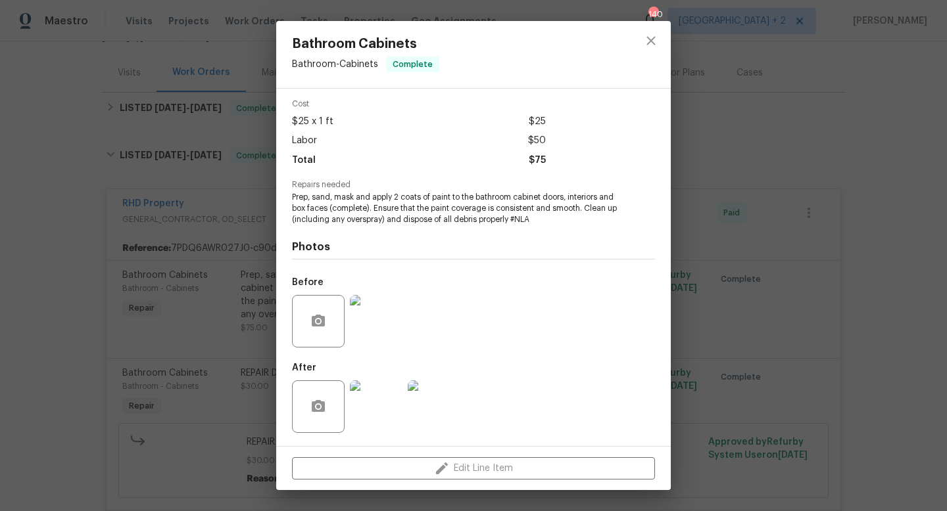
click at [373, 410] on img at bounding box center [376, 407] width 53 height 53
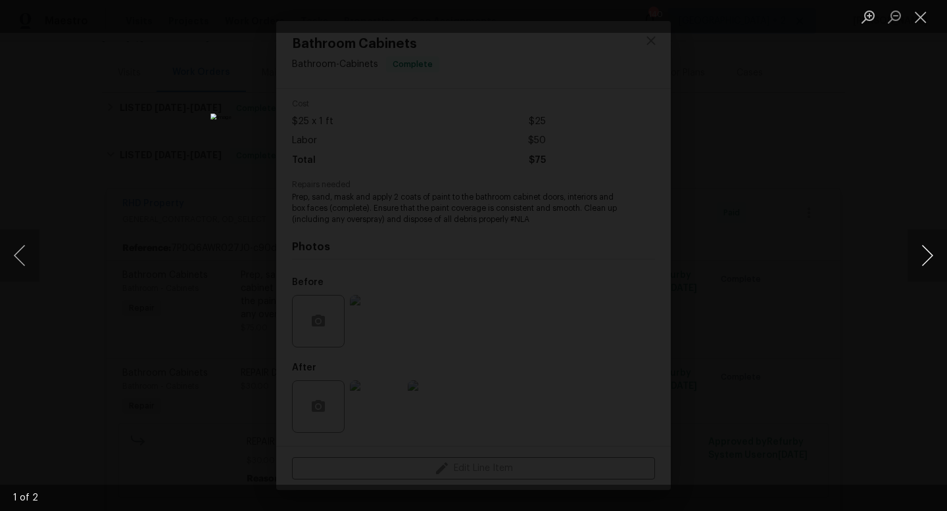
click at [920, 260] on button "Next image" at bounding box center [926, 255] width 39 height 53
click at [920, 15] on button "Close lightbox" at bounding box center [920, 16] width 26 height 23
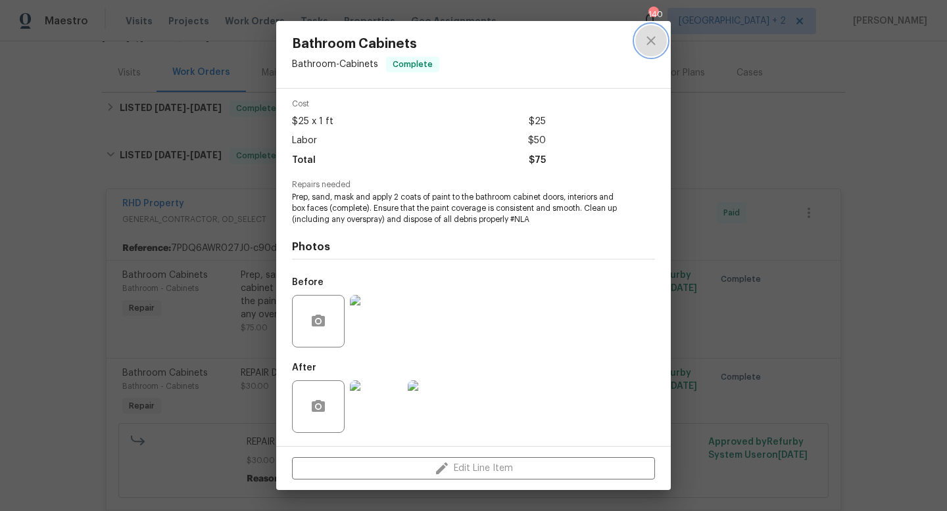
click at [649, 40] on icon "close" at bounding box center [650, 40] width 9 height 9
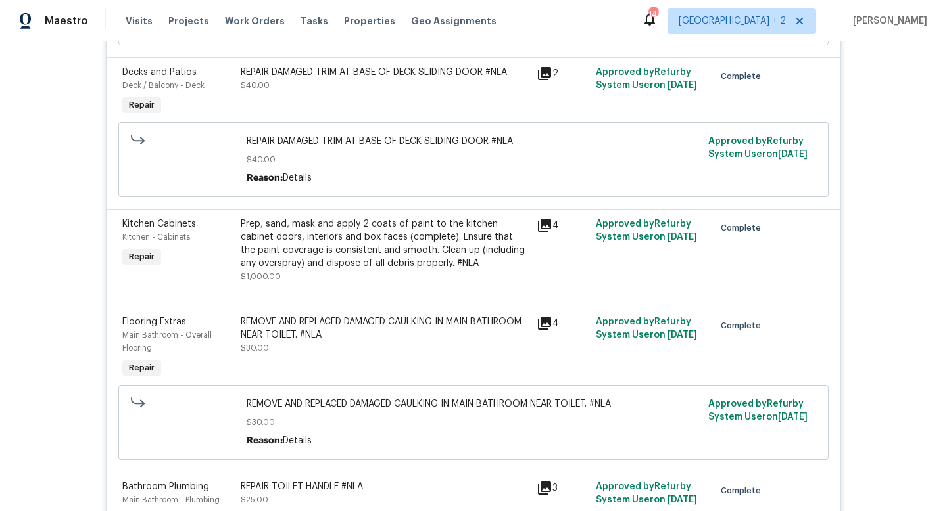
scroll to position [930, 0]
click at [333, 243] on div "Prep, sand, mask and apply 2 coats of paint to the kitchen cabinet doors, inter…" at bounding box center [385, 242] width 288 height 53
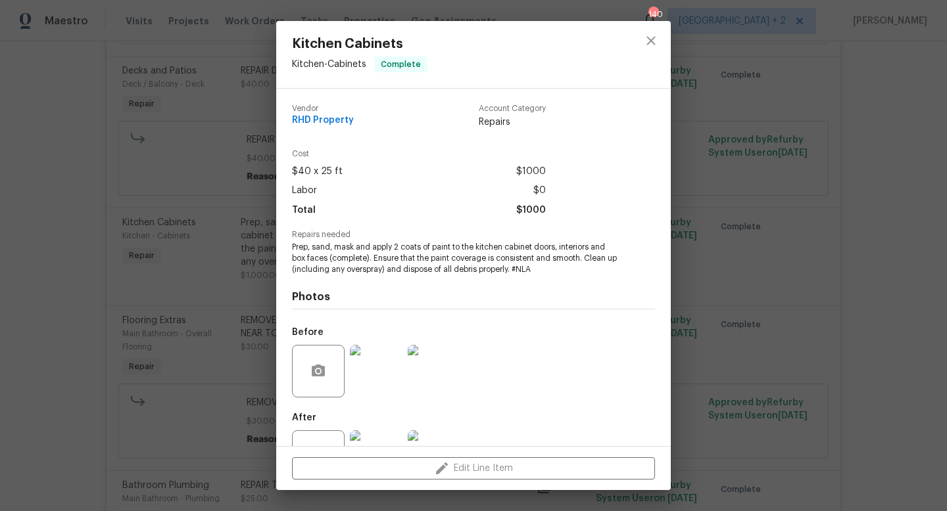
scroll to position [50, 0]
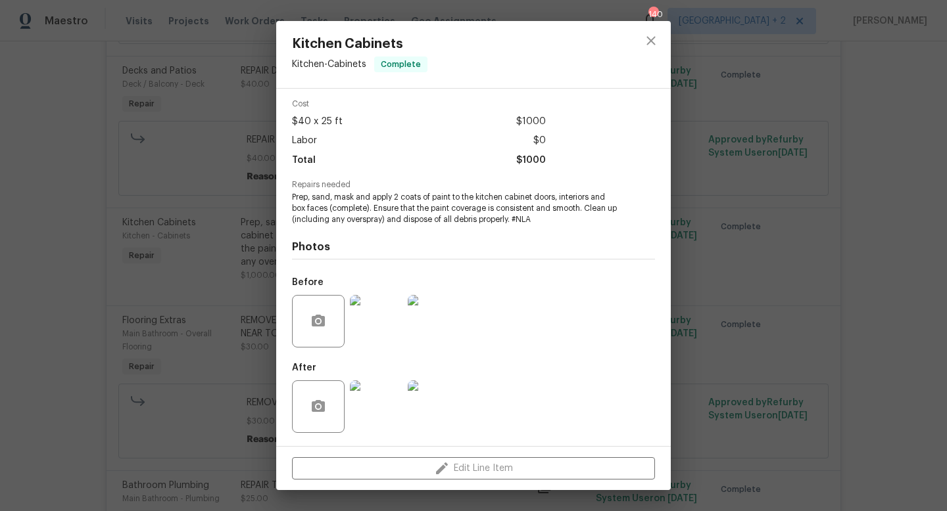
click at [382, 414] on img at bounding box center [376, 407] width 53 height 53
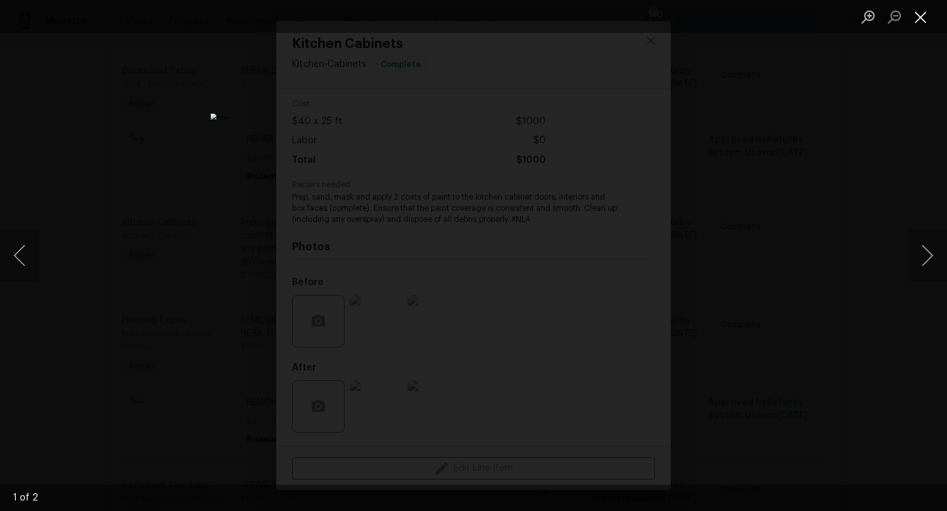
click at [920, 16] on button "Close lightbox" at bounding box center [920, 16] width 26 height 23
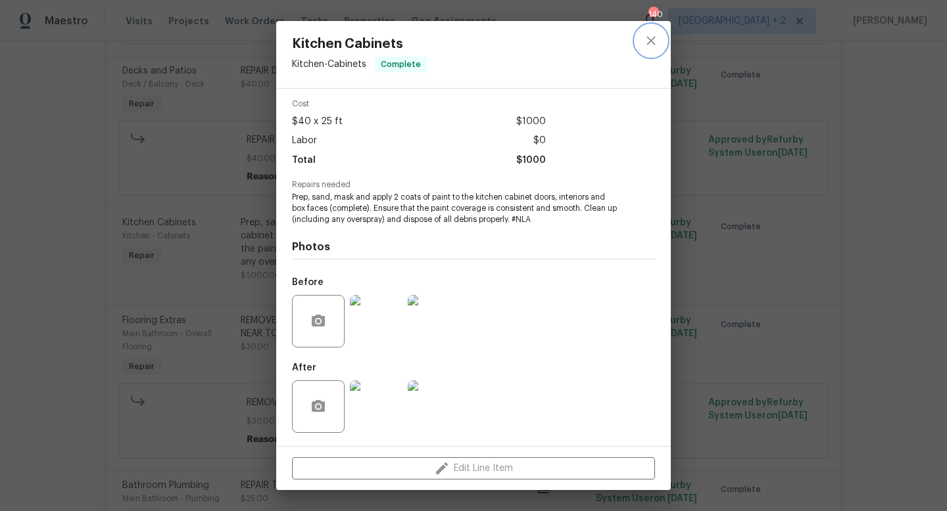
click at [654, 43] on icon "close" at bounding box center [650, 40] width 9 height 9
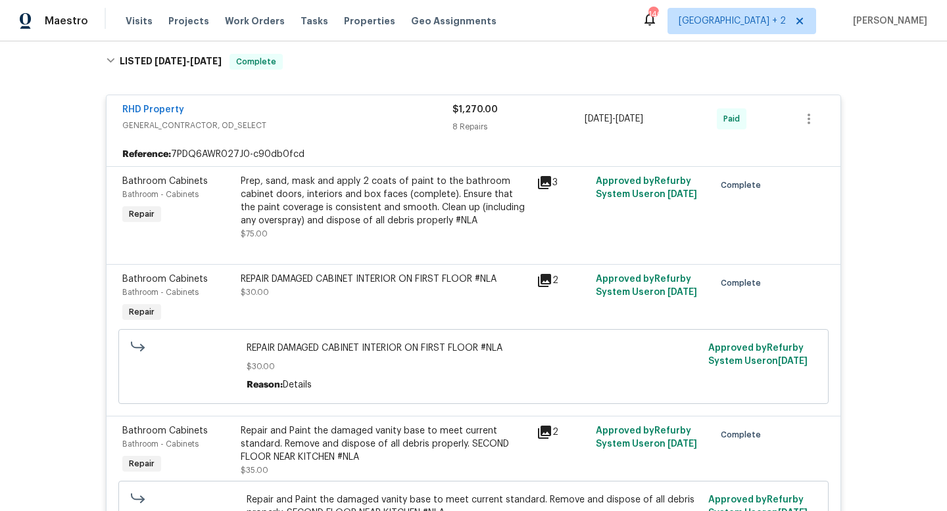
scroll to position [231, 0]
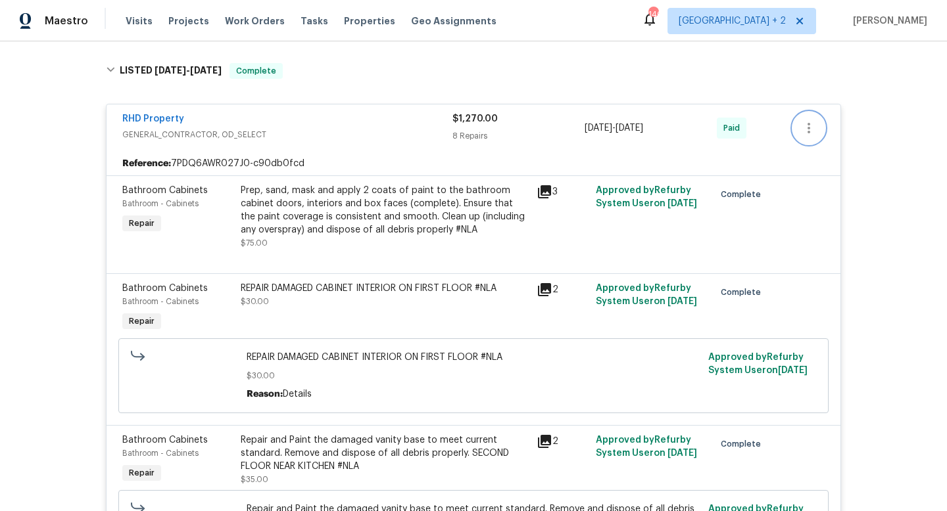
click at [808, 126] on icon "button" at bounding box center [809, 128] width 16 height 16
click at [809, 124] on li "Edit" at bounding box center [864, 129] width 142 height 22
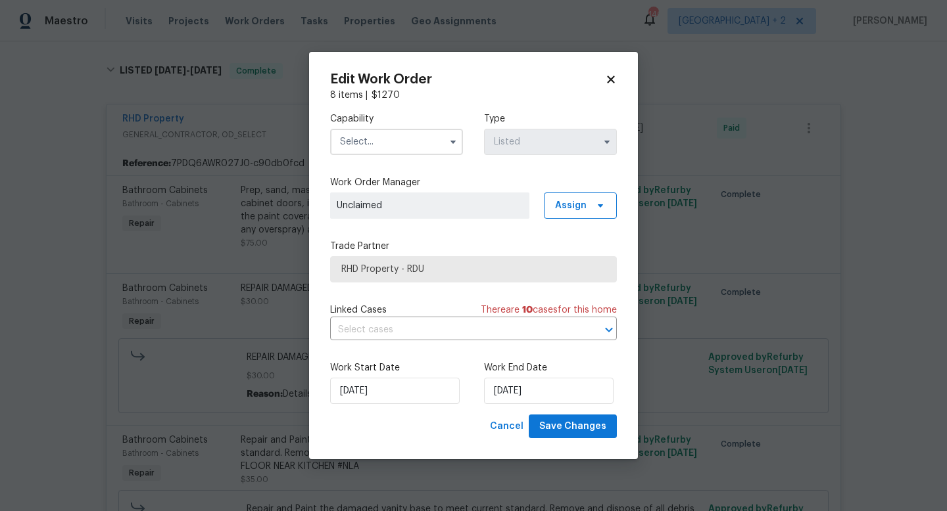
click at [613, 78] on icon at bounding box center [611, 80] width 12 height 12
